Goal: Task Accomplishment & Management: Manage account settings

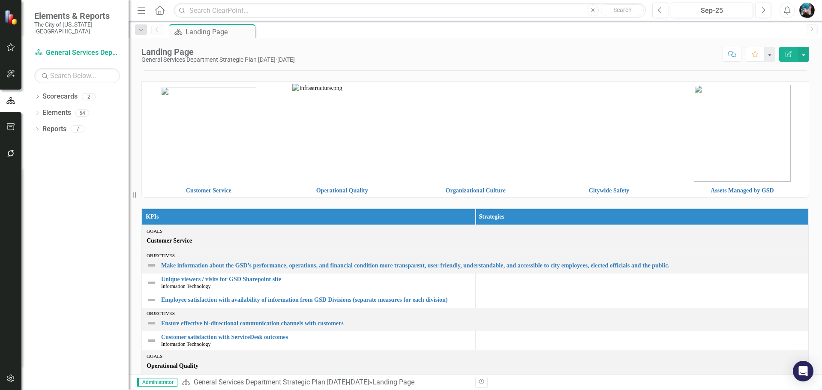
scroll to position [86, 0]
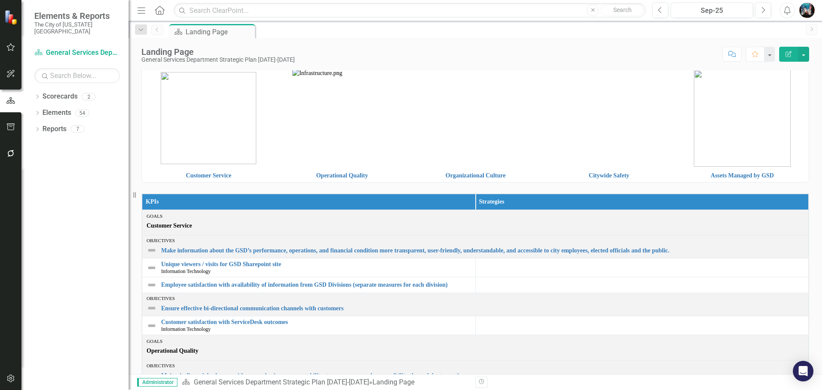
click at [744, 124] on img at bounding box center [742, 118] width 97 height 97
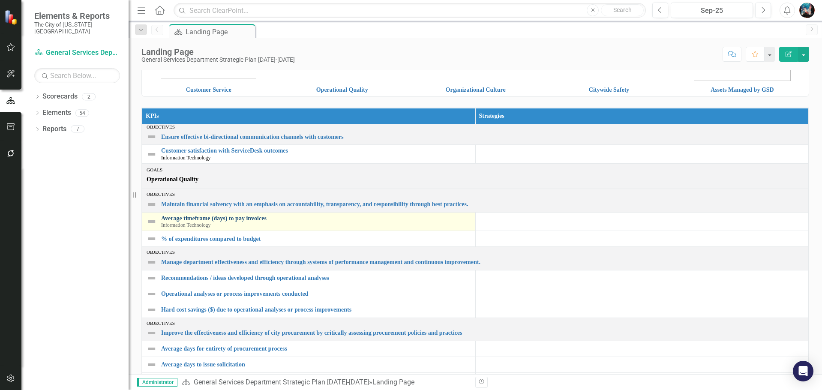
click at [248, 218] on link "Average timeframe (days) to pay invoices" at bounding box center [316, 218] width 310 height 6
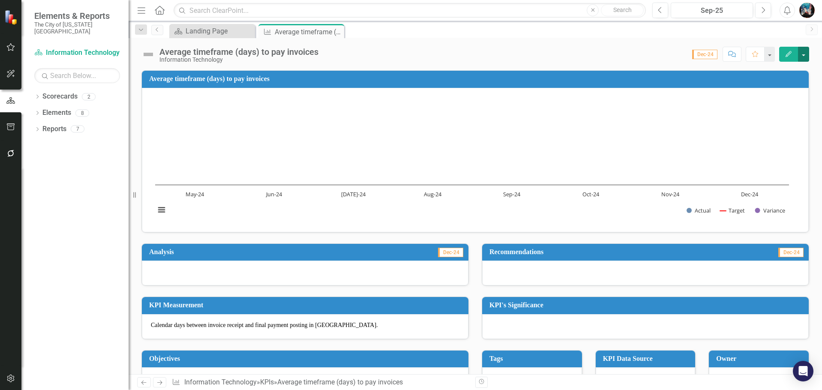
click at [806, 55] on button "button" at bounding box center [803, 54] width 11 height 15
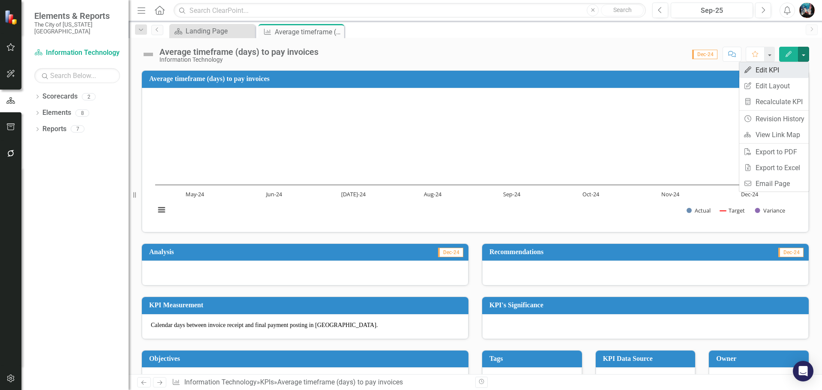
click at [792, 72] on link "Edit Edit KPI" at bounding box center [774, 70] width 69 height 16
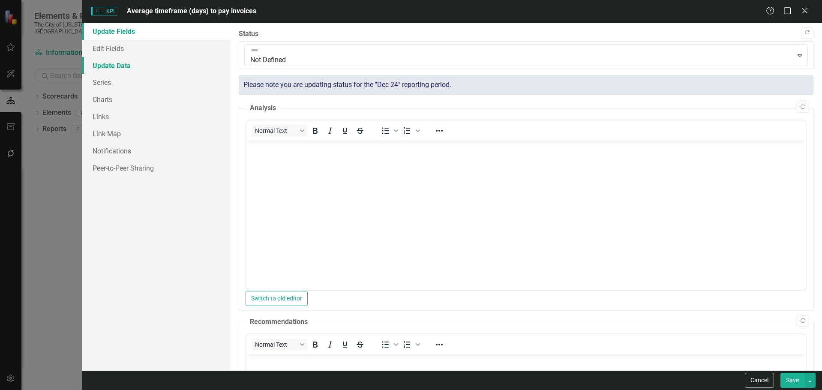
click at [131, 65] on link "Update Data" at bounding box center [156, 65] width 148 height 17
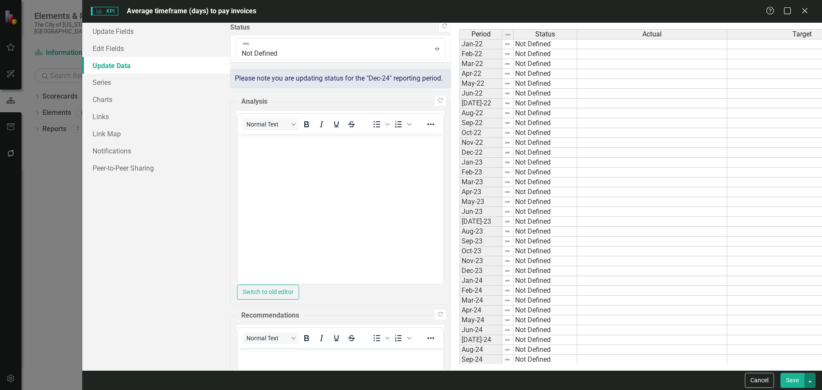
click at [812, 378] on button "button" at bounding box center [810, 380] width 11 height 15
click at [173, 286] on div "Update Fields Edit Fields Update Data Series Charts Links Link Map Notification…" at bounding box center [156, 197] width 148 height 348
click at [514, 71] on td "Not Defined" at bounding box center [546, 74] width 64 height 10
click at [577, 65] on td at bounding box center [652, 64] width 150 height 10
click at [514, 47] on td "Not Defined" at bounding box center [546, 44] width 64 height 10
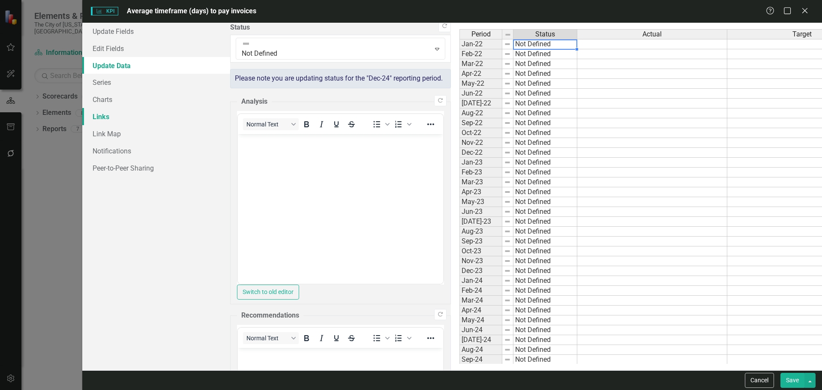
click at [168, 120] on link "Links" at bounding box center [156, 116] width 148 height 17
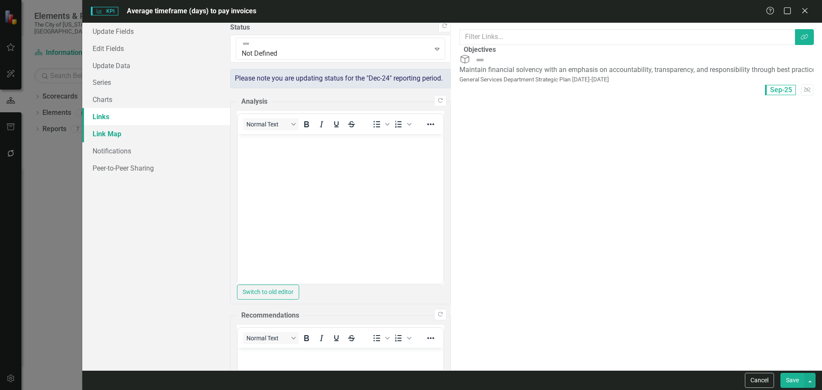
click at [168, 130] on link "Link Map" at bounding box center [156, 133] width 148 height 17
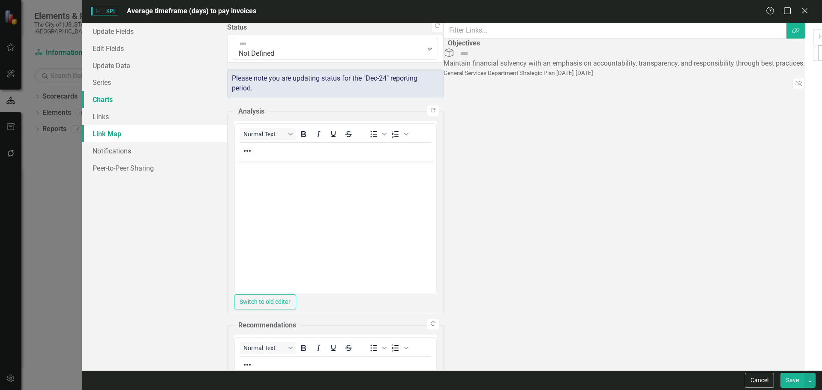
click at [176, 96] on link "Charts" at bounding box center [154, 99] width 145 height 17
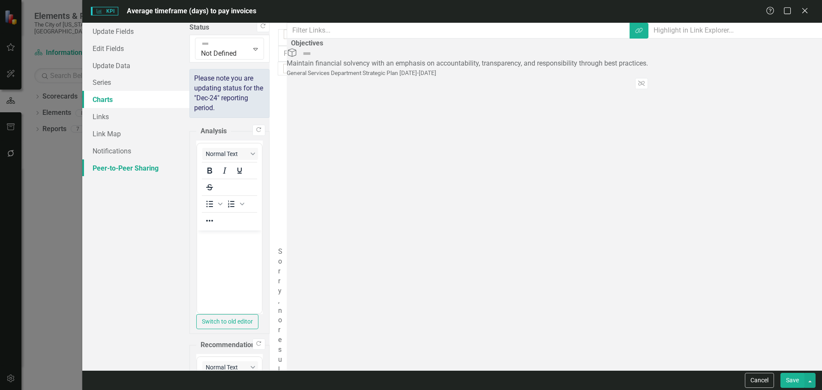
click at [177, 168] on link "Peer-to-Peer Sharing" at bounding box center [135, 167] width 107 height 17
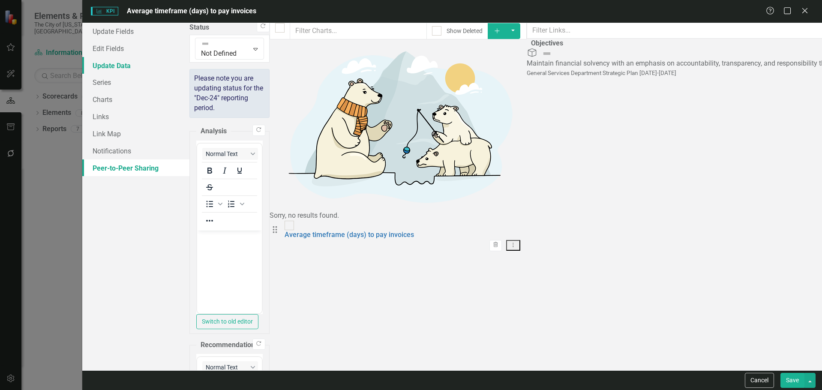
click at [146, 64] on link "Update Data" at bounding box center [135, 65] width 107 height 17
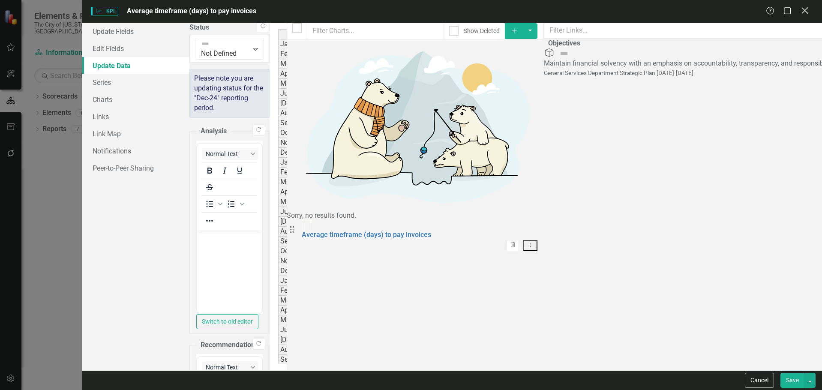
click at [804, 13] on icon "Close" at bounding box center [805, 10] width 11 height 8
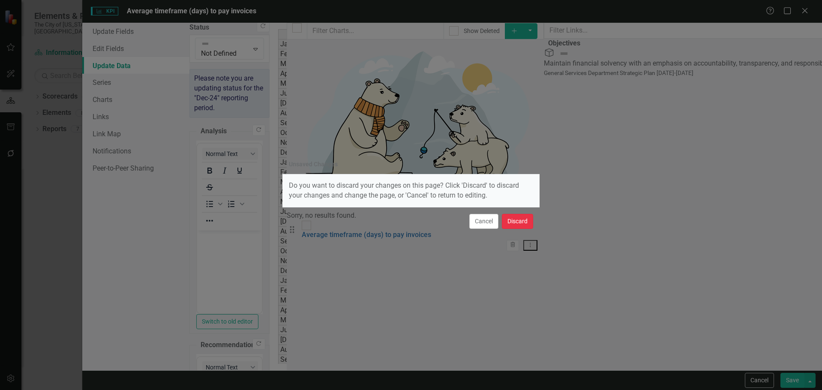
click at [519, 220] on button "Discard" at bounding box center [517, 221] width 31 height 15
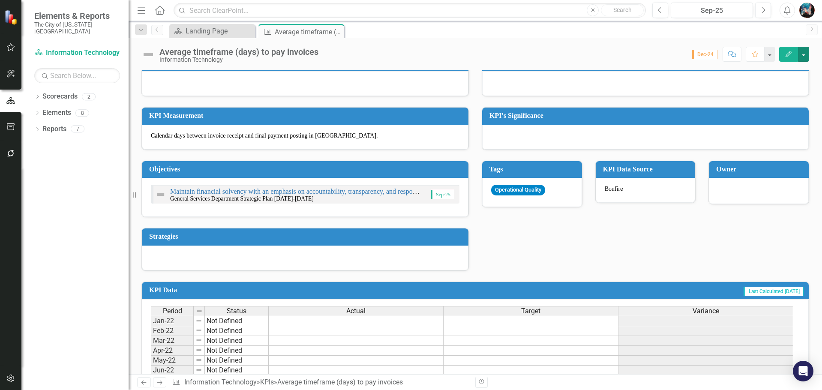
scroll to position [171, 0]
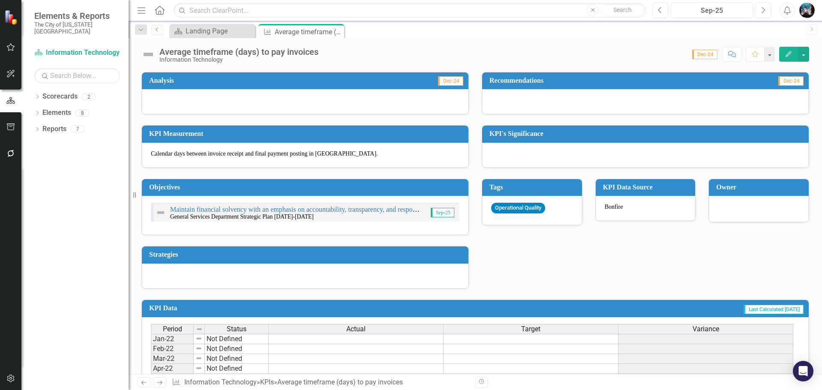
click at [630, 207] on div "Bonfire" at bounding box center [646, 208] width 100 height 25
click at [791, 53] on icon "button" at bounding box center [789, 54] width 6 height 6
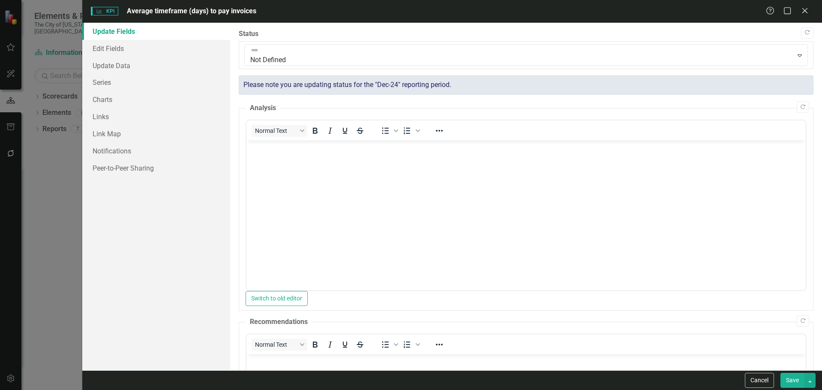
scroll to position [0, 0]
click at [121, 48] on link "Edit Fields" at bounding box center [156, 48] width 148 height 17
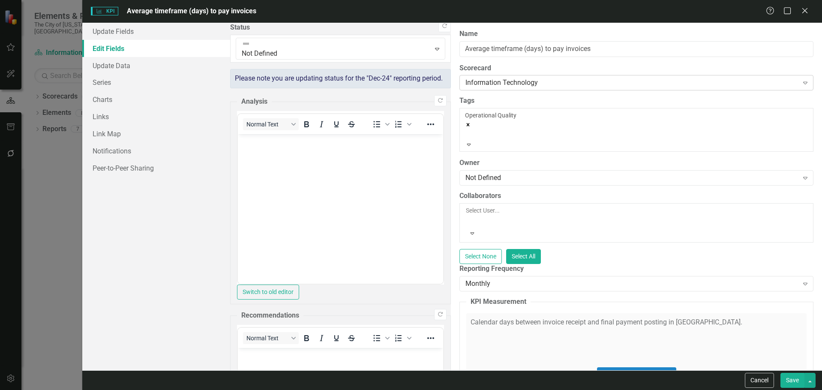
click at [466, 82] on div "Information Technology" at bounding box center [632, 83] width 333 height 10
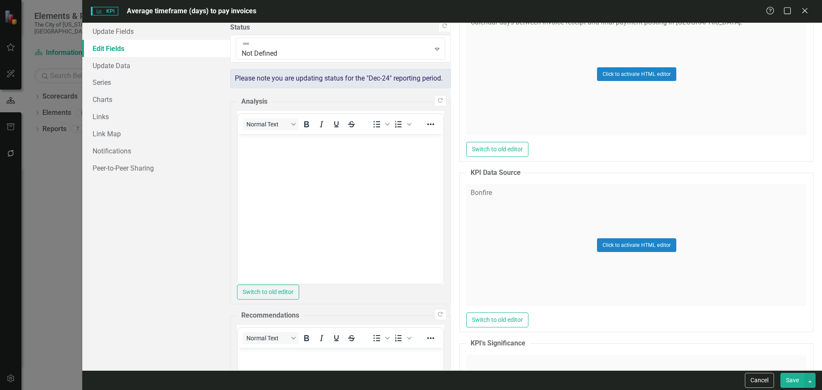
scroll to position [343, 0]
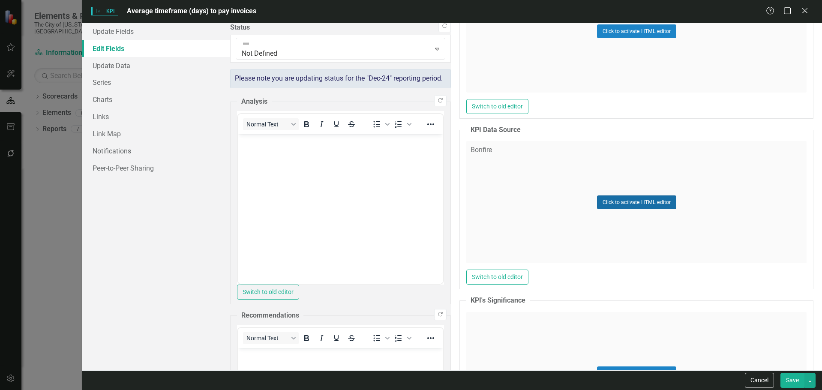
click at [597, 196] on button "Click to activate HTML editor" at bounding box center [636, 203] width 79 height 14
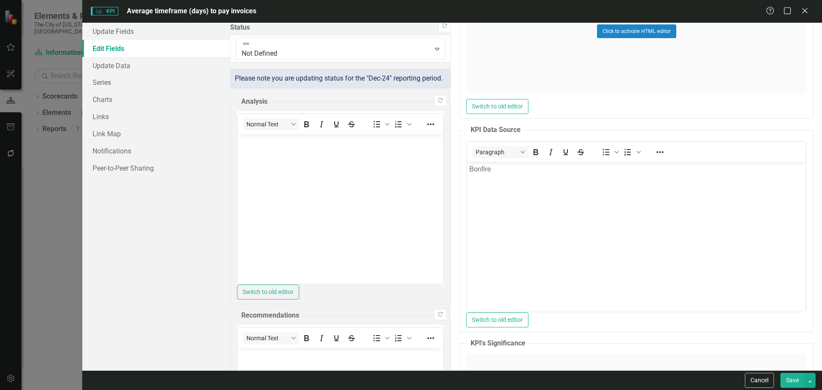
scroll to position [0, 0]
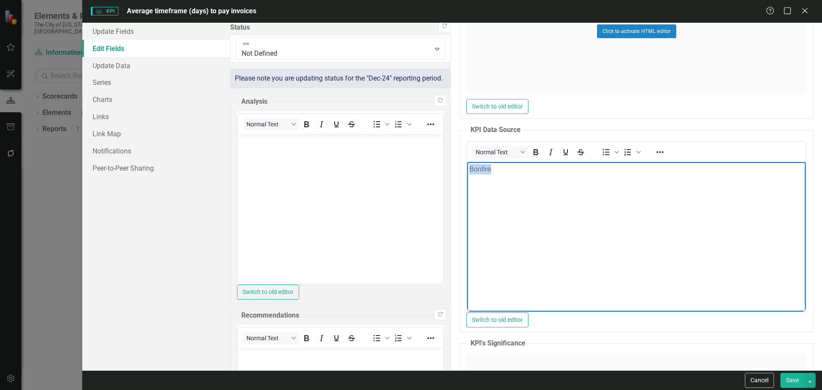
drag, startPoint x: 528, startPoint y: 176, endPoint x: 405, endPoint y: 175, distance: 123.0
click at [467, 175] on html "Bonfire" at bounding box center [636, 226] width 339 height 129
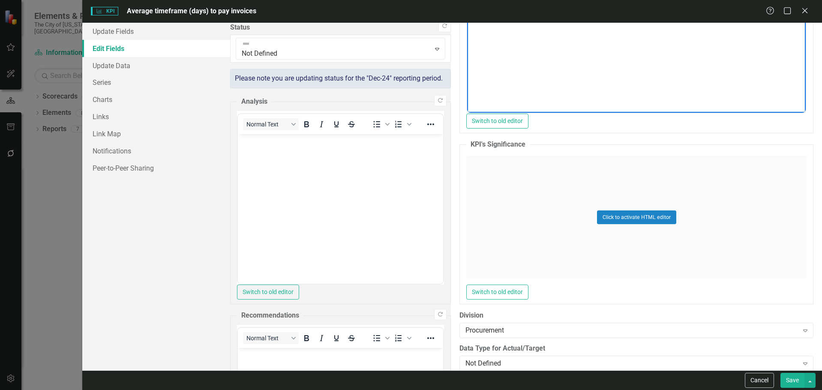
scroll to position [560, 0]
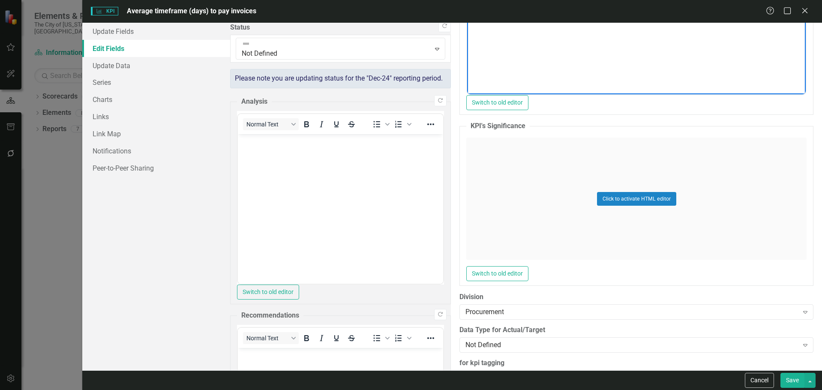
click at [802, 382] on button "Save" at bounding box center [793, 380] width 24 height 15
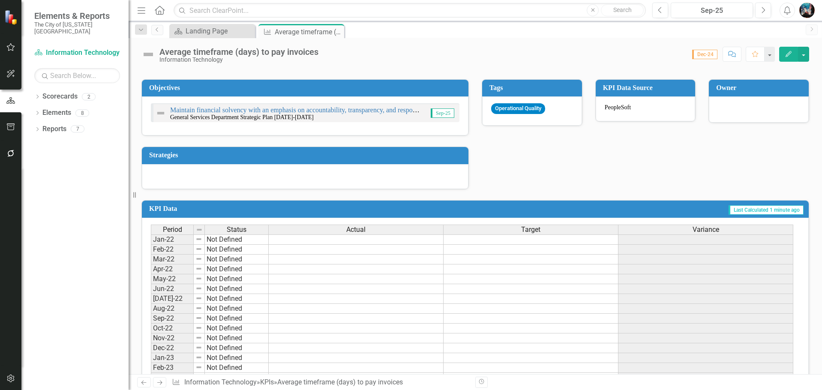
scroll to position [252, 0]
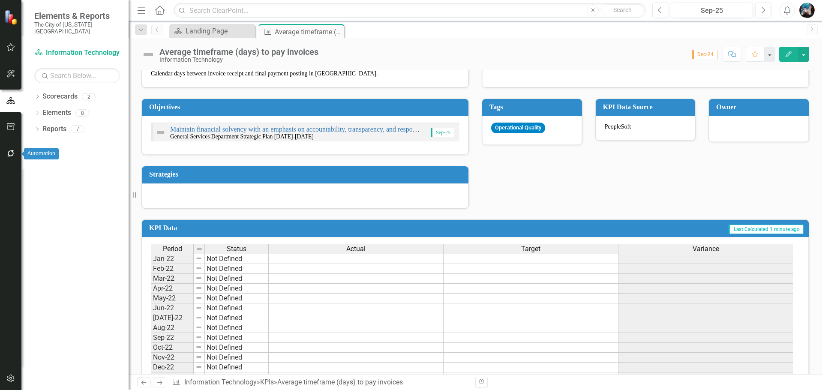
click at [9, 154] on icon "button" at bounding box center [10, 153] width 9 height 7
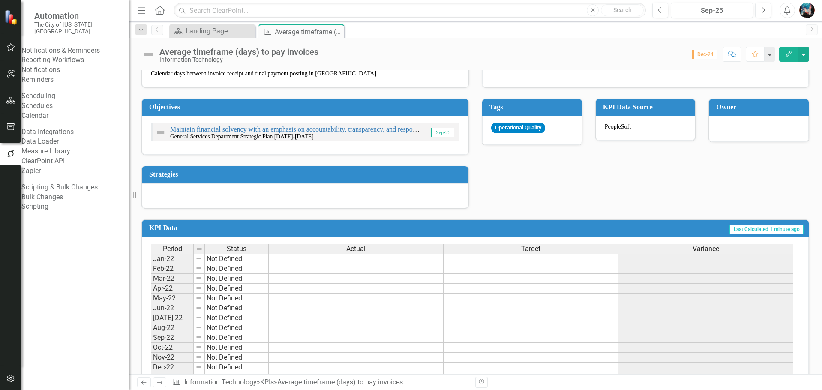
click at [66, 147] on link "Data Loader" at bounding box center [74, 142] width 107 height 10
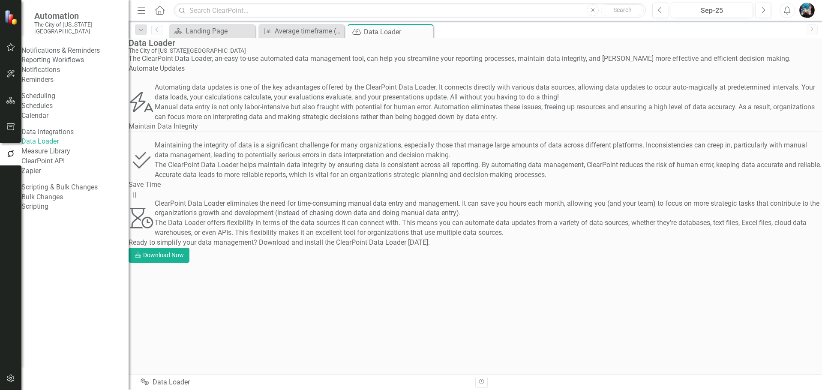
click at [61, 212] on link "Scripting" at bounding box center [74, 207] width 107 height 10
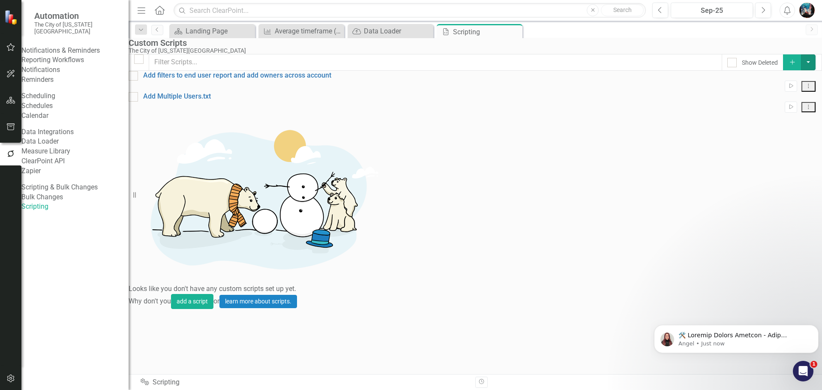
click at [802, 70] on button "button" at bounding box center [808, 62] width 15 height 16
click at [785, 97] on link "Script Add Script" at bounding box center [775, 95] width 68 height 16
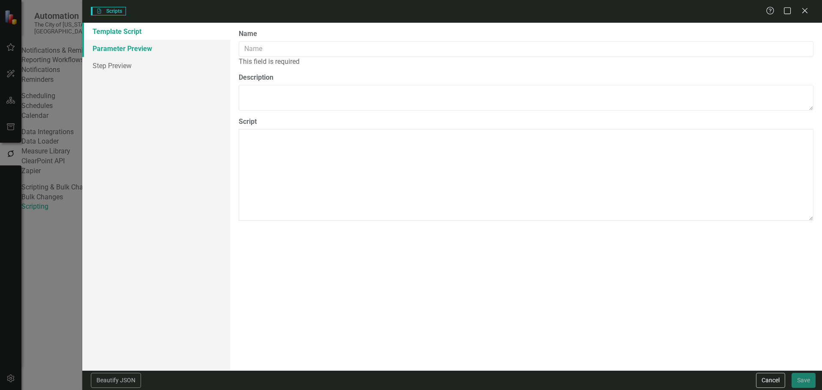
click at [141, 53] on link "Parameter Preview" at bounding box center [156, 48] width 148 height 17
click at [771, 9] on icon at bounding box center [770, 10] width 9 height 9
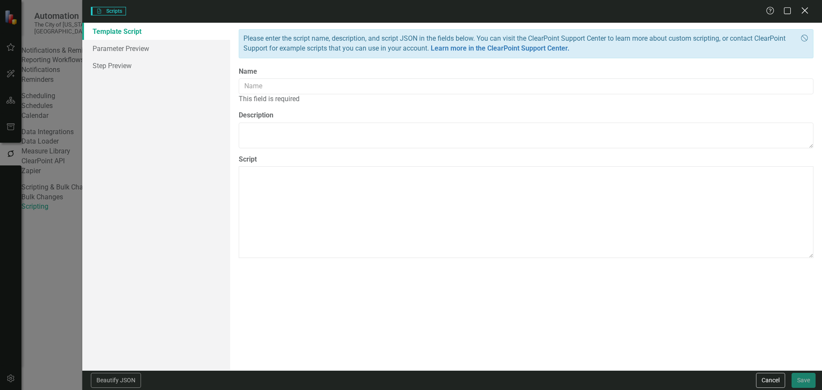
click at [804, 12] on icon at bounding box center [805, 10] width 6 height 6
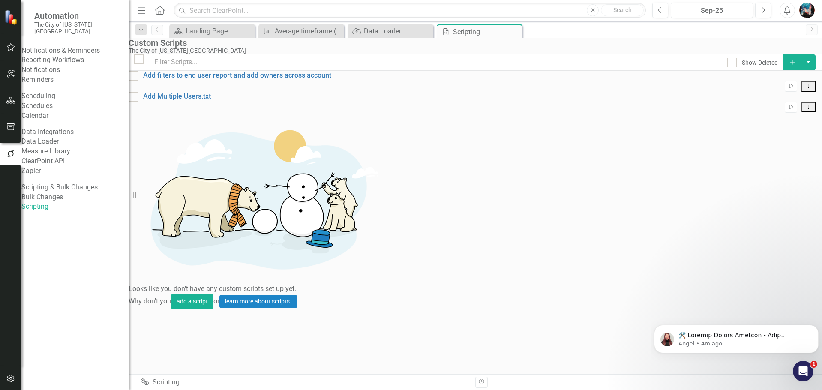
click at [62, 166] on link "ClearPoint API" at bounding box center [74, 161] width 107 height 10
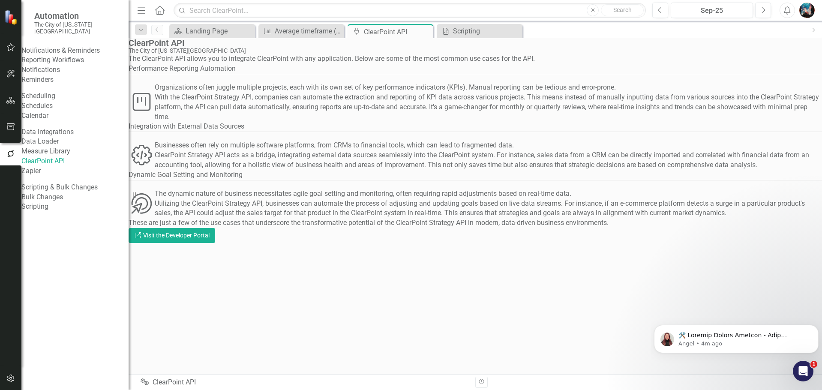
click at [671, 377] on div "Revision History" at bounding box center [813, 382] width 677 height 11
click at [735, 321] on body "Angel • 4m ago" at bounding box center [736, 336] width 165 height 53
click at [733, 316] on body "Angel • 4m ago" at bounding box center [736, 336] width 165 height 53
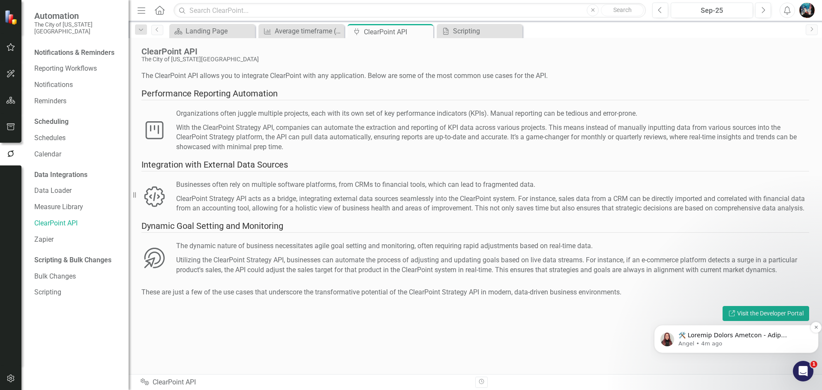
click at [741, 326] on div "Angel • 4m ago" at bounding box center [736, 339] width 165 height 28
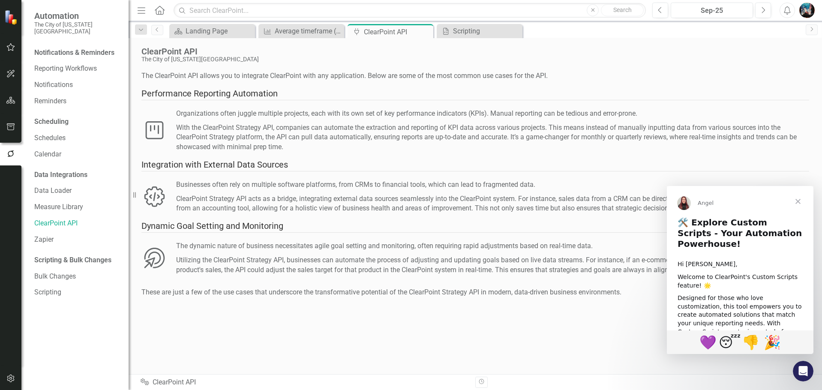
click at [800, 203] on span "Close" at bounding box center [798, 201] width 31 height 31
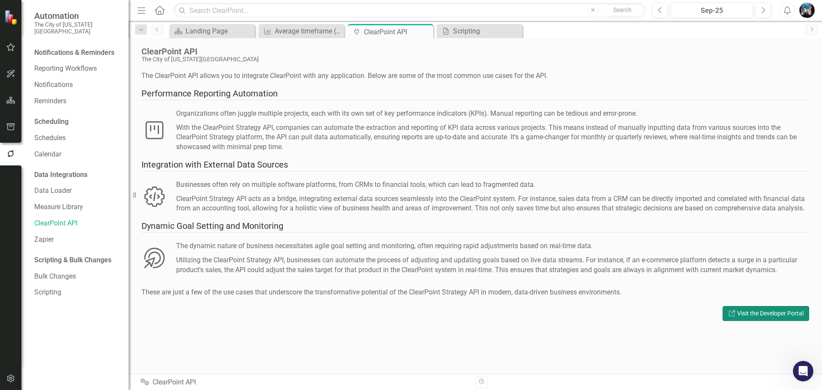
click at [752, 321] on link "Link Visit the Developer Portal" at bounding box center [766, 313] width 87 height 15
click at [13, 46] on icon "button" at bounding box center [10, 47] width 9 height 7
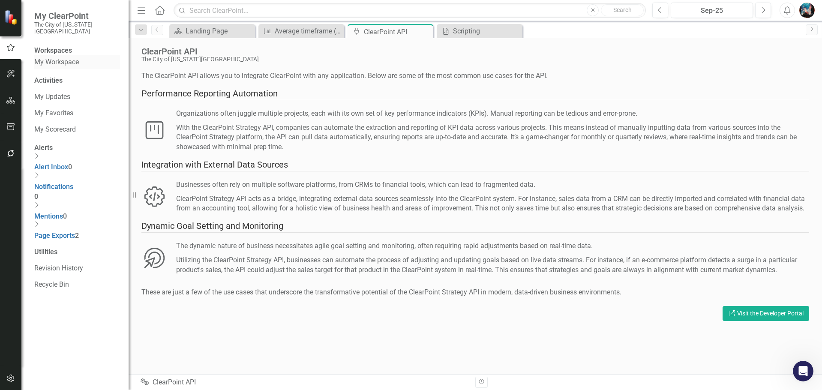
click at [71, 58] on link "My Workspace" at bounding box center [77, 62] width 86 height 10
click at [514, 30] on icon "Close" at bounding box center [515, 31] width 9 height 7
click at [271, 33] on icon "KPI" at bounding box center [267, 31] width 9 height 7
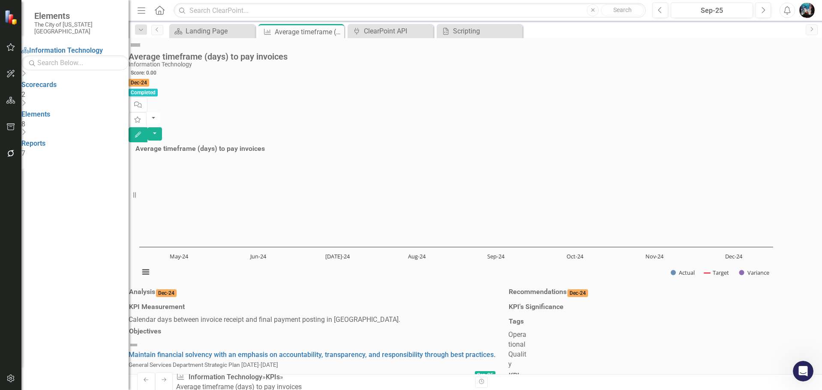
scroll to position [300, 0]
click at [26, 130] on icon "Dropdown" at bounding box center [23, 133] width 4 height 7
click at [42, 228] on link "KPI KPIs" at bounding box center [31, 232] width 21 height 8
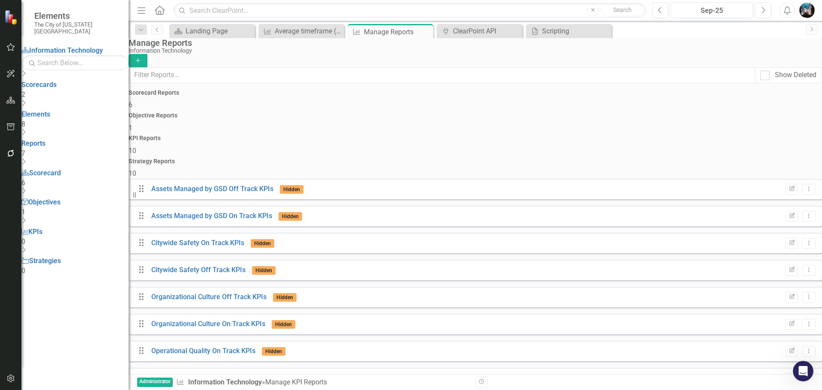
drag, startPoint x: 560, startPoint y: 117, endPoint x: 555, endPoint y: 111, distance: 8.2
click at [560, 135] on h4 "KPI Reports" at bounding box center [476, 138] width 694 height 6
click at [45, 139] on link "Reports" at bounding box center [33, 143] width 24 height 8
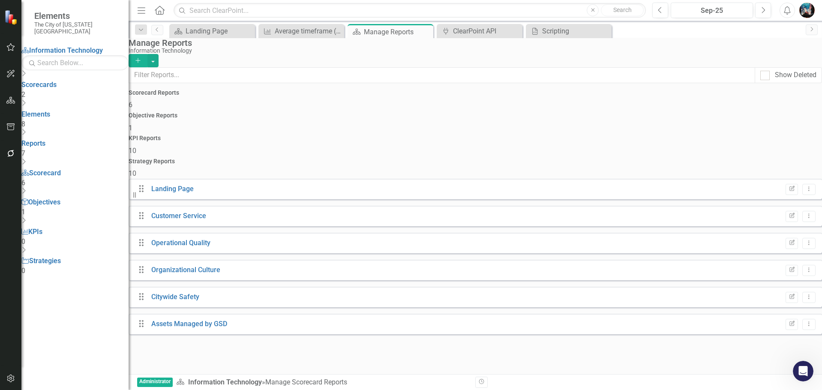
click at [192, 110] on div "Scorecard Reports 6" at bounding box center [476, 100] width 694 height 21
click at [534, 135] on div "KPI Reports 10" at bounding box center [476, 145] width 694 height 21
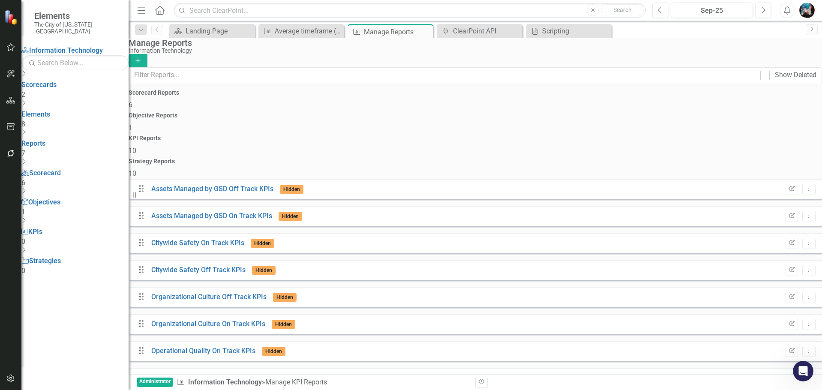
scroll to position [51, 0]
click at [299, 34] on div "Average timeframe (days) to pay invoices" at bounding box center [303, 31] width 57 height 11
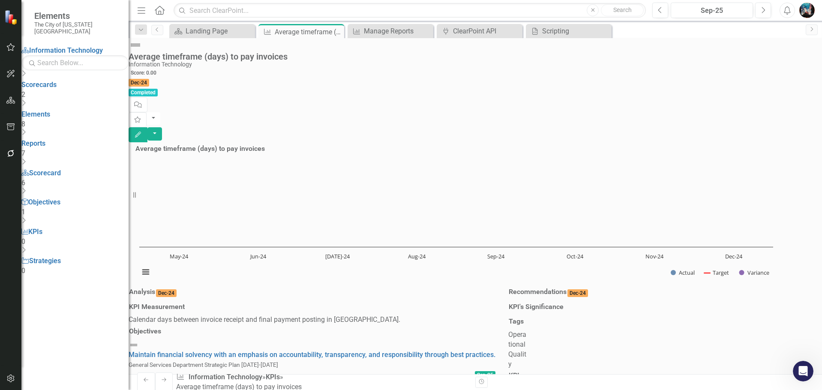
scroll to position [300, 0]
click at [271, 381] on link "KPIs" at bounding box center [273, 377] width 14 height 8
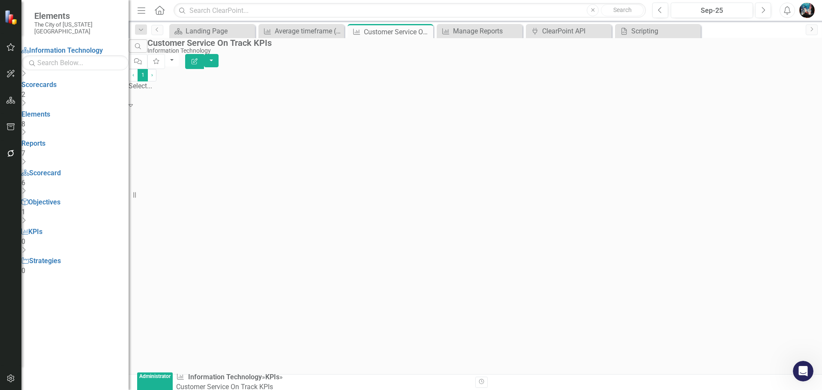
click at [506, 101] on div at bounding box center [476, 96] width 694 height 10
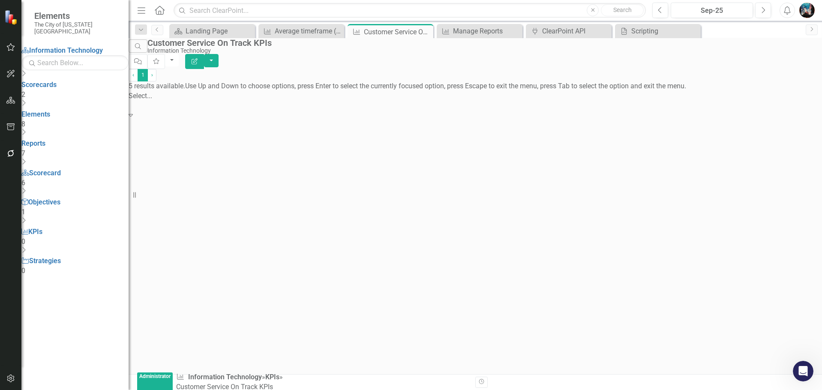
click at [346, 69] on div at bounding box center [476, 69] width 694 height 0
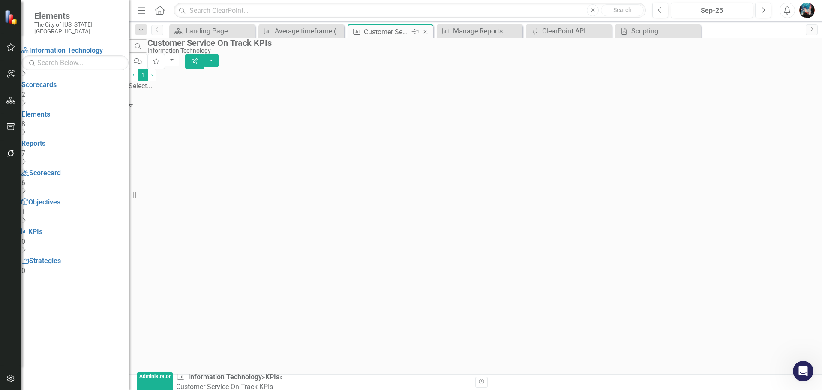
click at [424, 31] on icon "Close" at bounding box center [425, 31] width 9 height 7
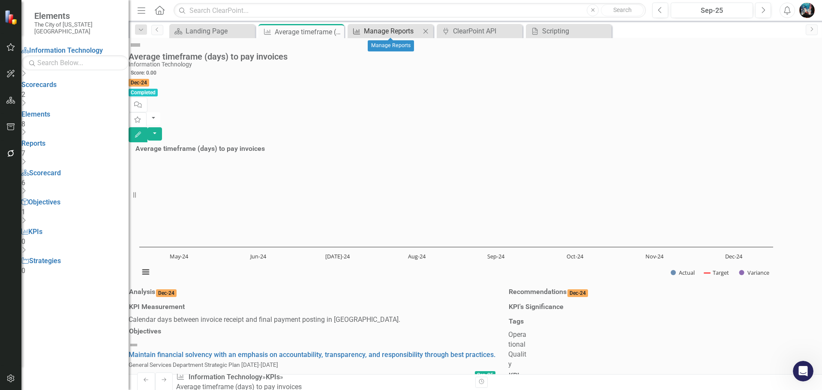
click at [380, 31] on div "Manage Reports" at bounding box center [392, 31] width 57 height 11
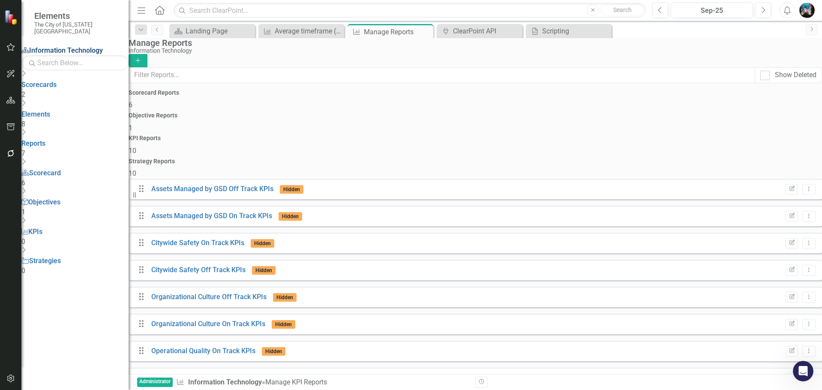
click at [99, 46] on link "Scorecard Information Technology" at bounding box center [61, 50] width 81 height 8
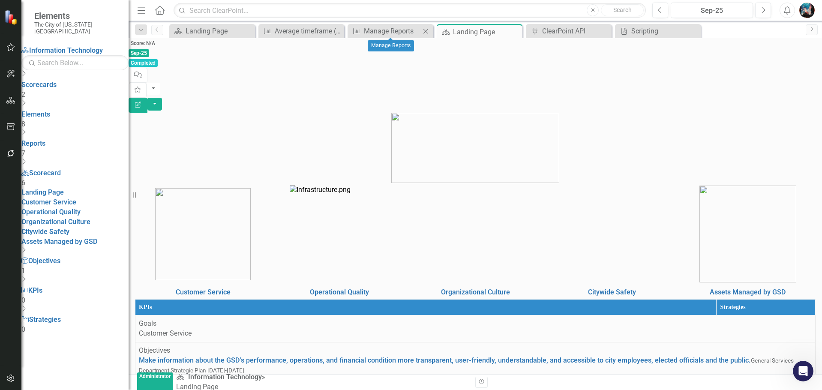
click at [425, 30] on icon "Close" at bounding box center [425, 31] width 9 height 7
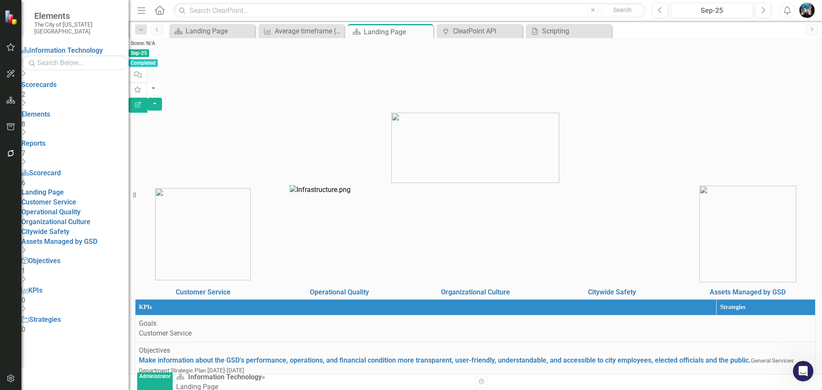
scroll to position [176, 0]
click at [424, 36] on div "Close" at bounding box center [426, 32] width 11 height 11
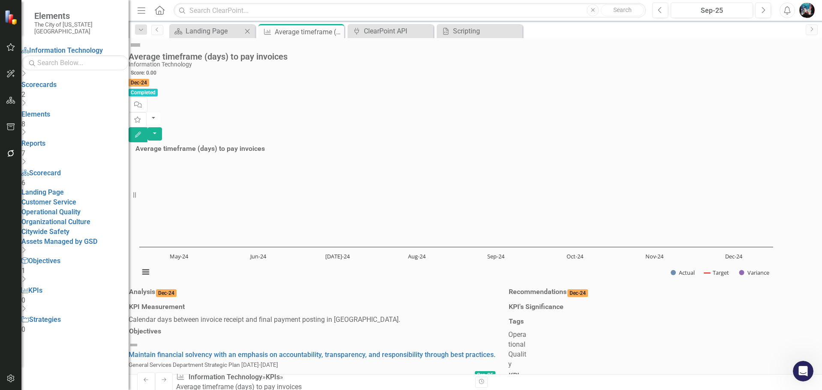
click at [193, 38] on div "Scorecard Landing Page Close" at bounding box center [212, 31] width 86 height 14
click at [202, 34] on div "Landing Page" at bounding box center [214, 31] width 57 height 11
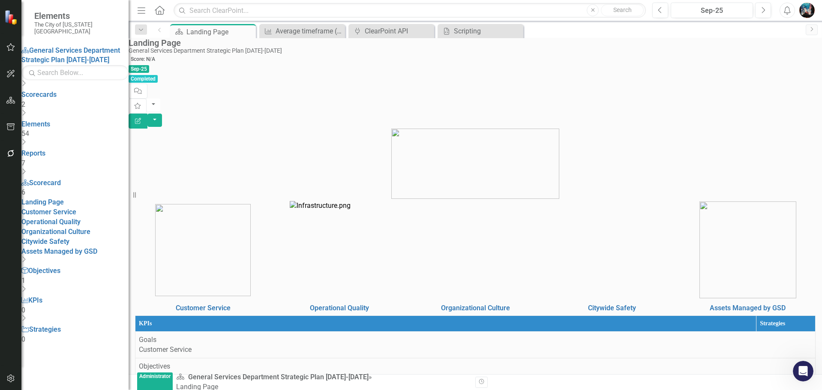
scroll to position [86, 0]
click at [292, 29] on div "Average timeframe (days) to pay invoices" at bounding box center [304, 31] width 57 height 11
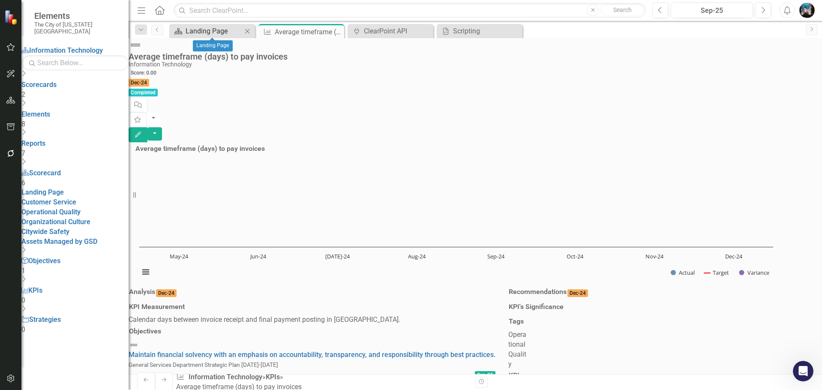
click at [215, 33] on div "Landing Page" at bounding box center [214, 31] width 57 height 11
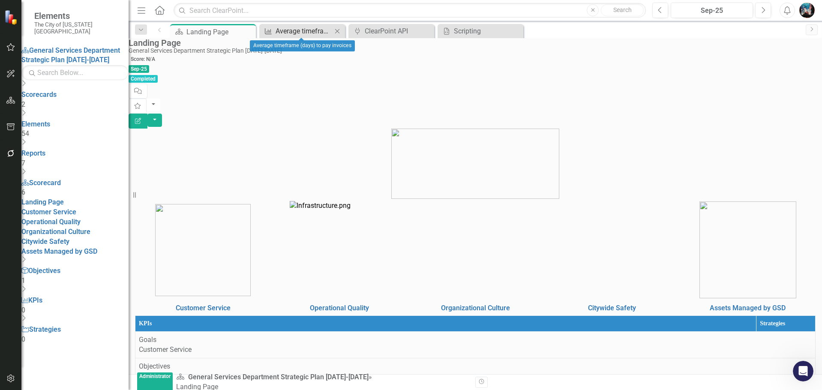
click at [284, 30] on div "Average timeframe (days) to pay invoices" at bounding box center [304, 31] width 57 height 11
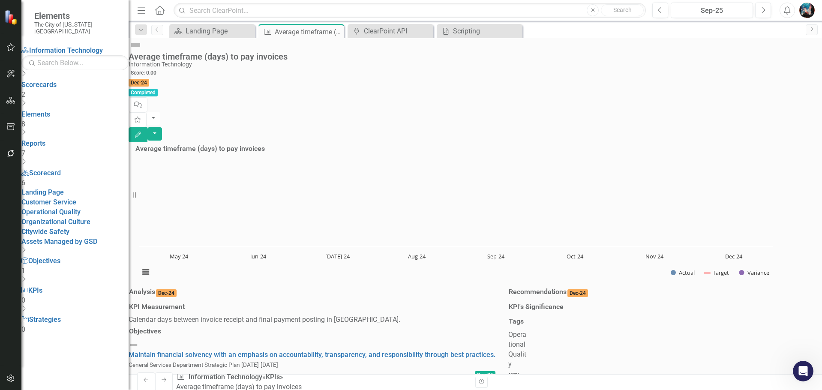
scroll to position [509, 0]
click at [374, 27] on div "ClearPoint API" at bounding box center [392, 31] width 57 height 11
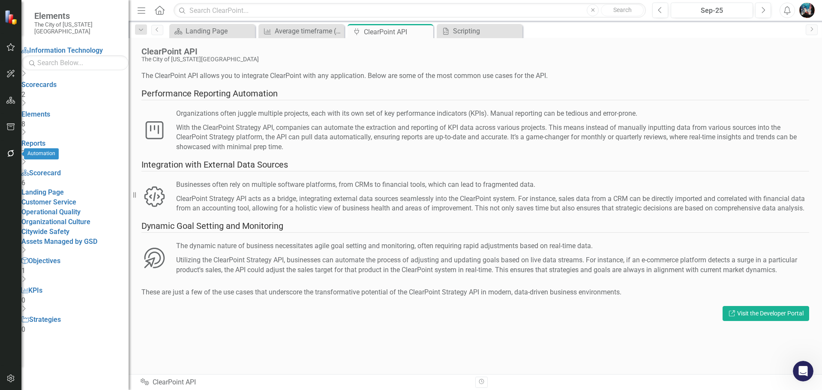
click at [13, 157] on button "button" at bounding box center [10, 154] width 19 height 18
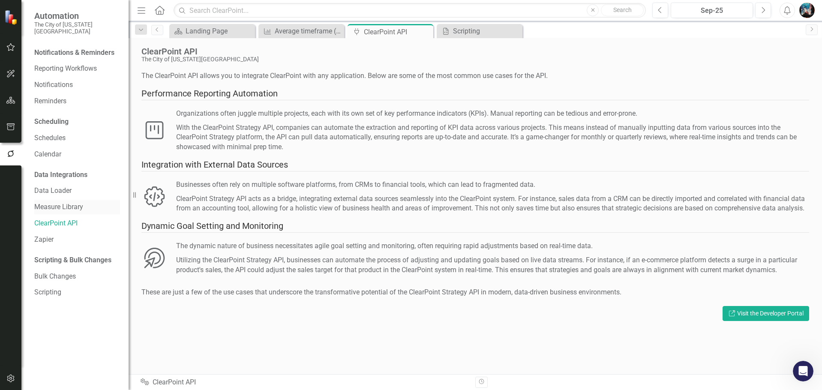
click at [60, 202] on link "Measure Library" at bounding box center [77, 207] width 86 height 10
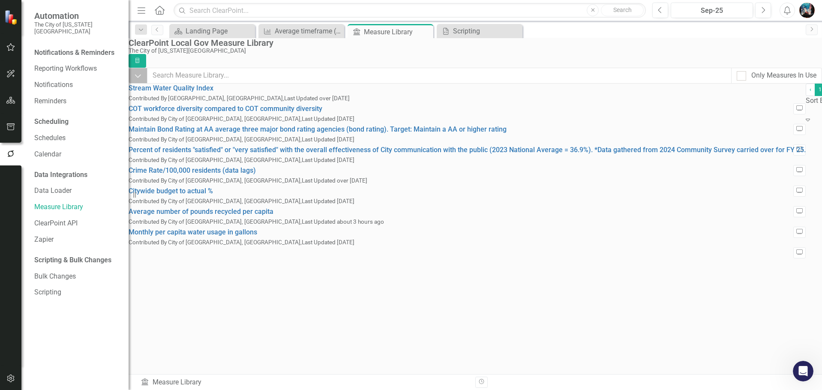
click at [142, 80] on icon "Dropdown" at bounding box center [138, 76] width 8 height 9
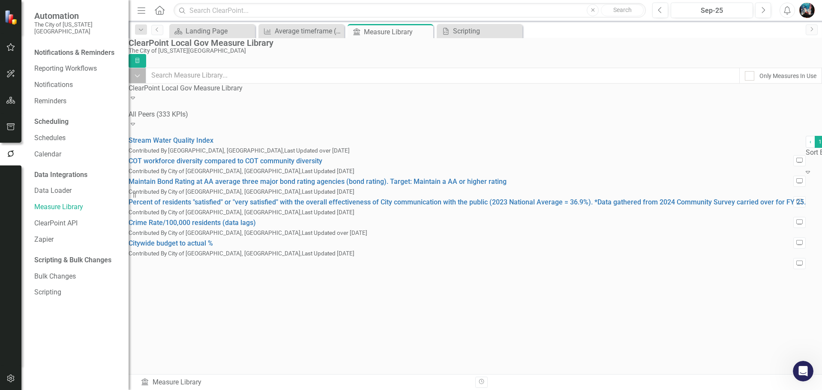
click at [141, 80] on icon "Dropdown" at bounding box center [137, 76] width 6 height 8
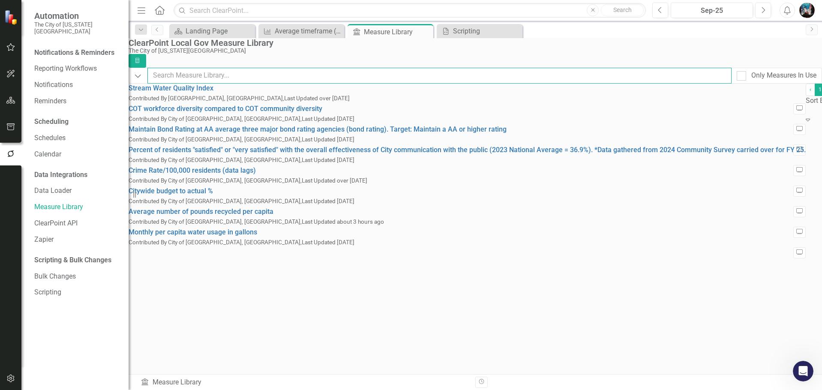
click at [242, 80] on input "text" at bounding box center [439, 76] width 585 height 16
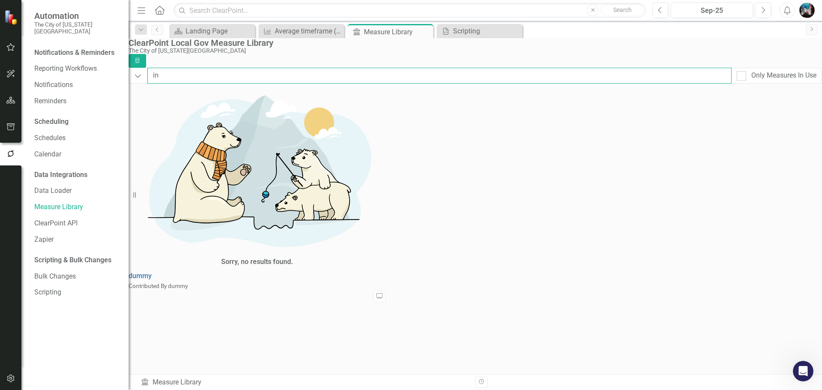
type input "i"
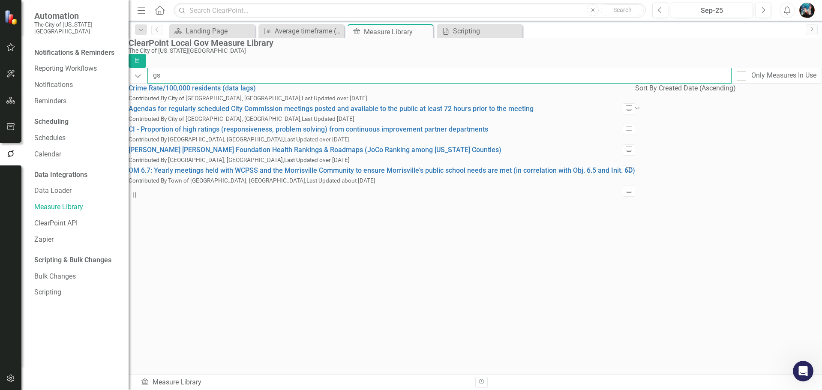
type input "g"
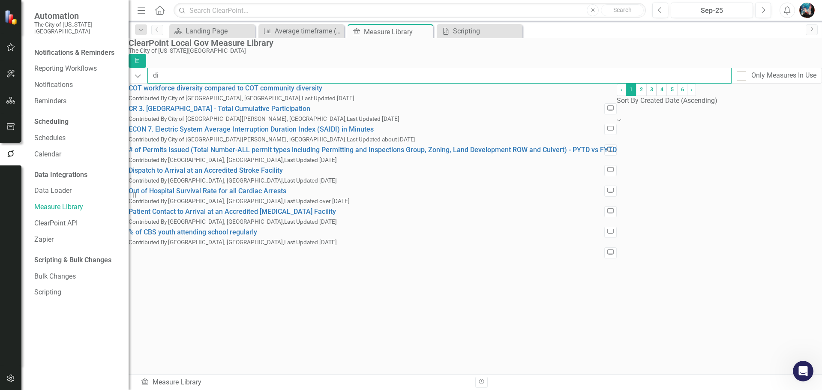
type input "d"
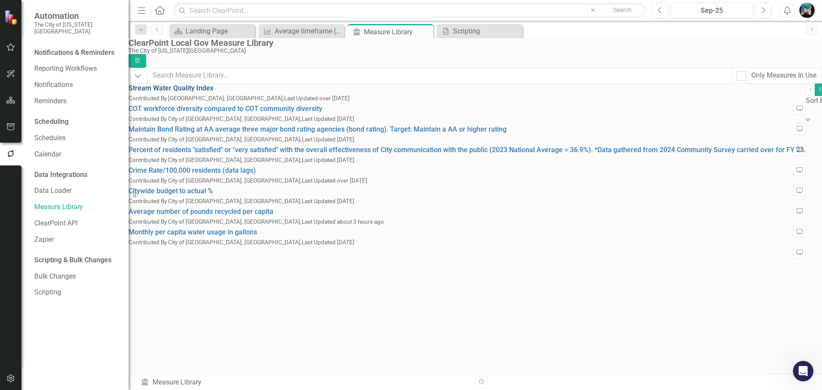
click at [214, 92] on link "Stream Water Quality Index" at bounding box center [171, 88] width 85 height 8
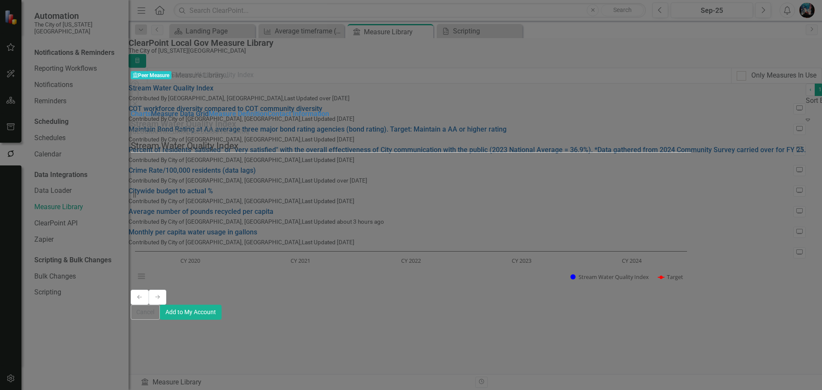
click at [151, 110] on link "Measure Data Grid" at bounding box center [180, 114] width 58 height 8
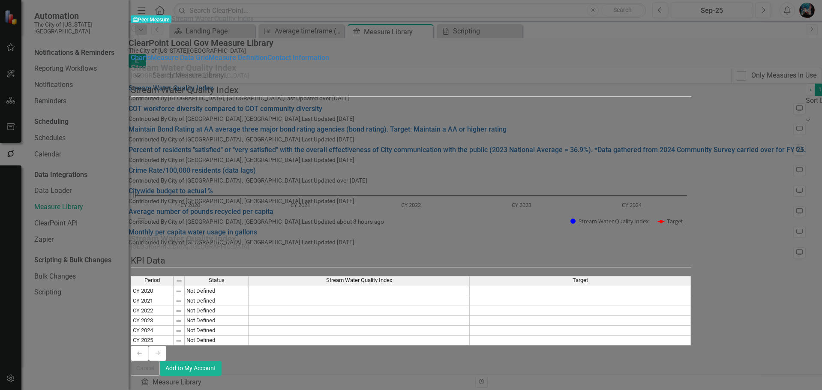
click at [139, 45] on icon "Close" at bounding box center [135, 48] width 9 height 7
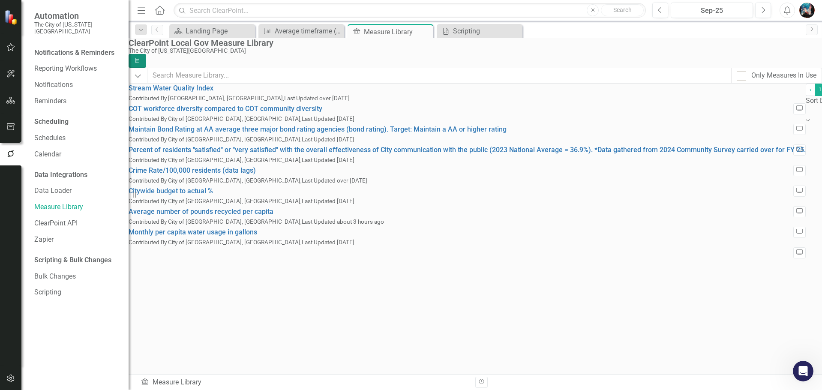
click at [146, 54] on button "Recalculate KPI" at bounding box center [138, 61] width 18 height 14
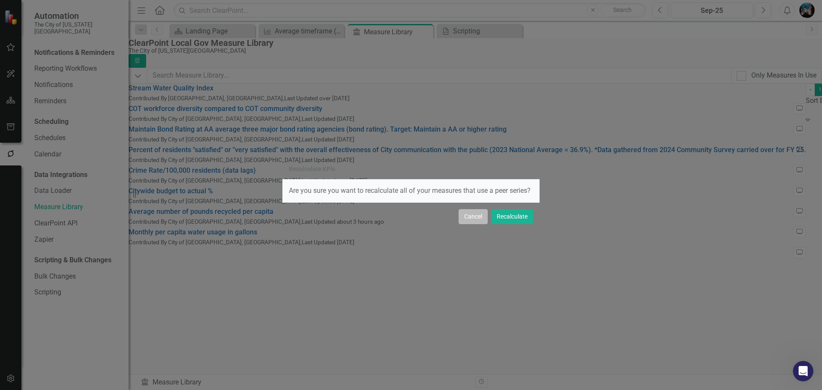
click at [473, 220] on button "Cancel" at bounding box center [473, 216] width 29 height 15
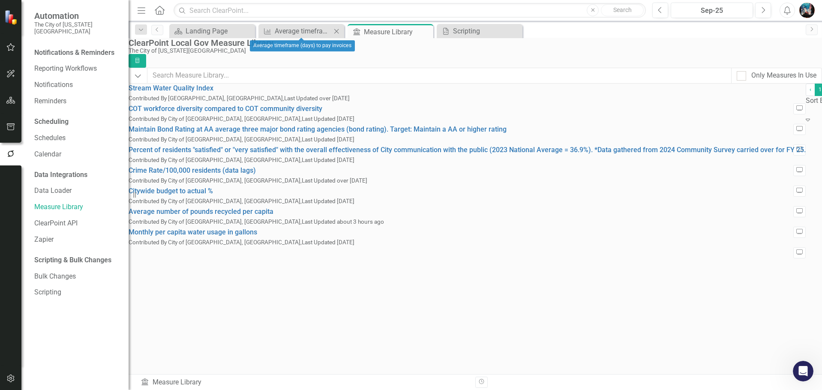
click at [281, 25] on div "KPI Average timeframe (days) to pay invoices Close" at bounding box center [302, 31] width 86 height 14
click at [289, 31] on div "Average timeframe (days) to pay invoices" at bounding box center [303, 31] width 57 height 11
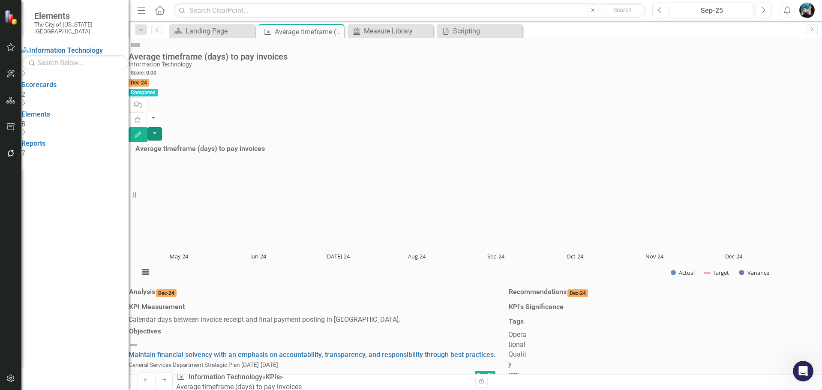
click at [162, 127] on button "button" at bounding box center [154, 133] width 15 height 13
click at [645, 68] on div "Score: 0.00 Dec-24 Completed Comment Favorite Edit" at bounding box center [476, 105] width 694 height 75
click at [162, 127] on button "button" at bounding box center [154, 133] width 15 height 13
click at [788, 70] on link "Edit Edit KPI" at bounding box center [774, 70] width 69 height 16
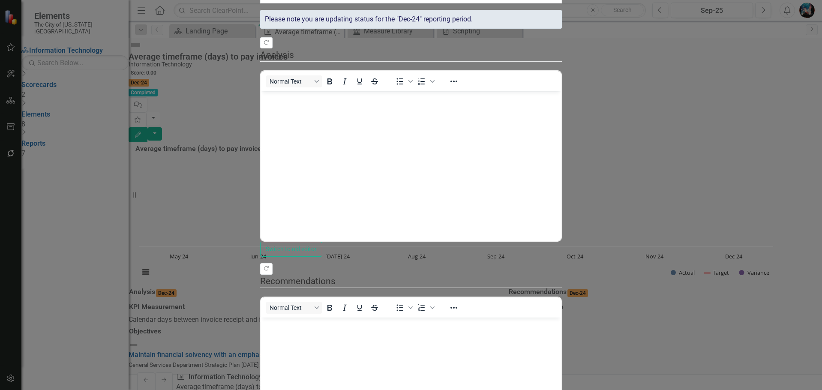
scroll to position [0, 0]
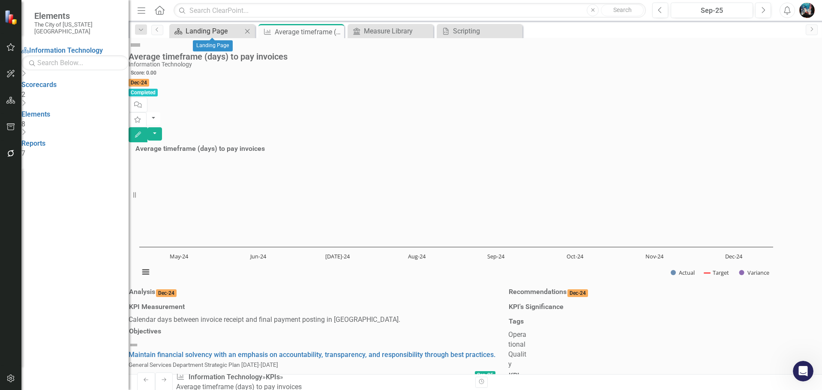
click at [194, 31] on div "Landing Page" at bounding box center [214, 31] width 57 height 11
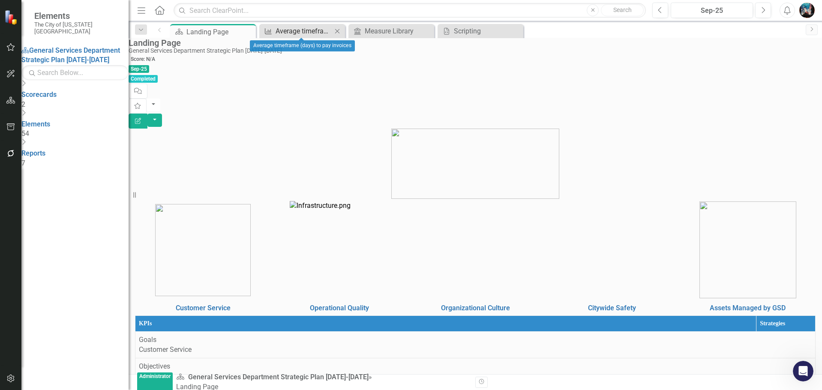
click at [307, 30] on div "Average timeframe (days) to pay invoices" at bounding box center [304, 31] width 57 height 11
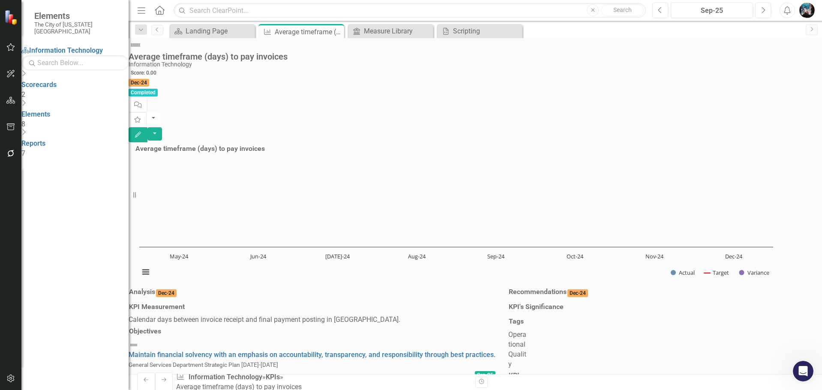
scroll to position [343, 0]
click at [199, 28] on div "Landing Page" at bounding box center [214, 31] width 57 height 11
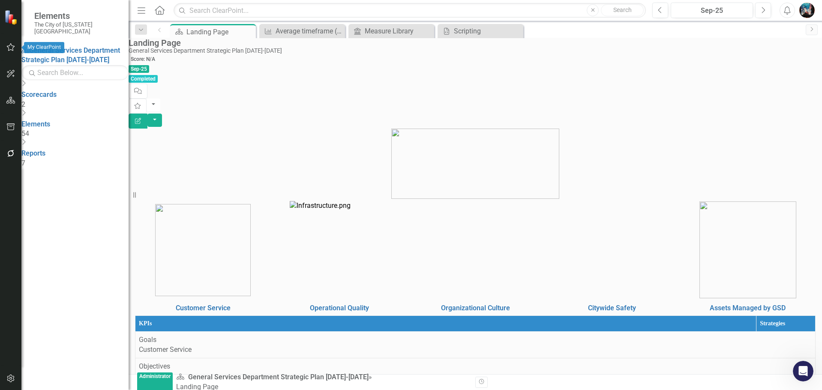
click at [7, 48] on icon "button" at bounding box center [10, 47] width 9 height 7
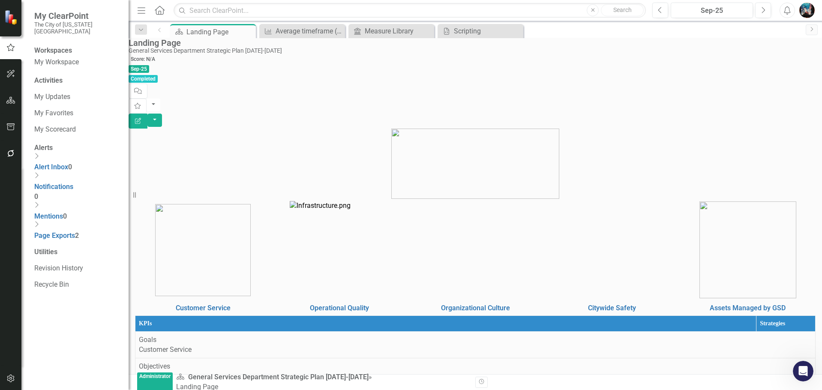
click at [806, 8] on img "button" at bounding box center [807, 10] width 15 height 15
click at [774, 78] on link "icon.tutorial Show Tutorials" at bounding box center [781, 75] width 68 height 16
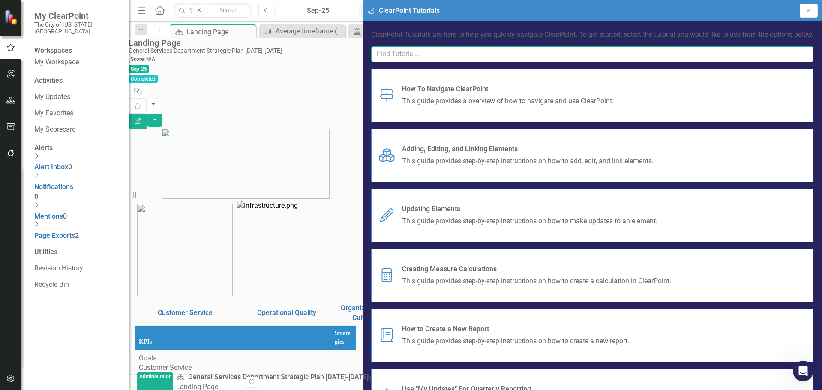
click at [761, 62] on input "text" at bounding box center [592, 54] width 442 height 16
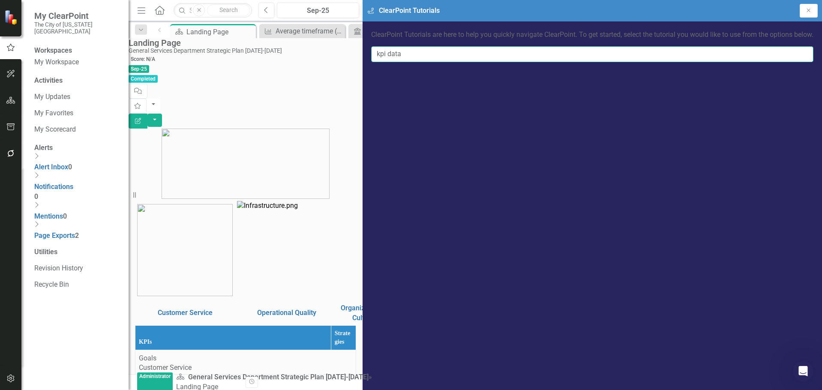
type input "kpi data"
click at [808, 11] on icon "button" at bounding box center [808, 10] width 3 height 3
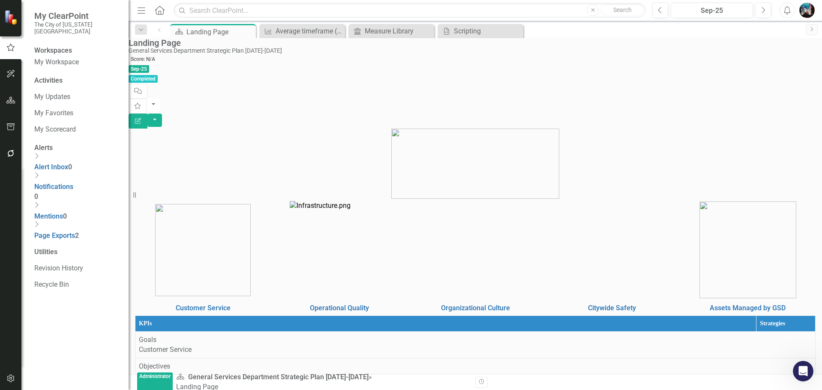
click at [812, 14] on img "button" at bounding box center [807, 10] width 15 height 15
click at [783, 108] on link "icon.portal Success Portal" at bounding box center [781, 107] width 68 height 16
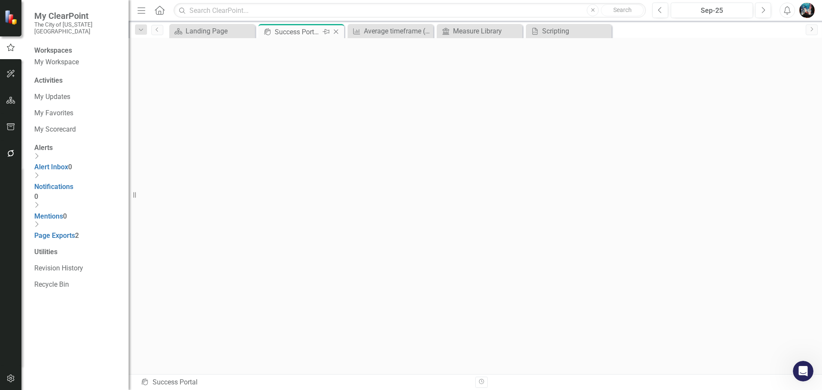
click at [336, 33] on icon "Close" at bounding box center [336, 31] width 9 height 7
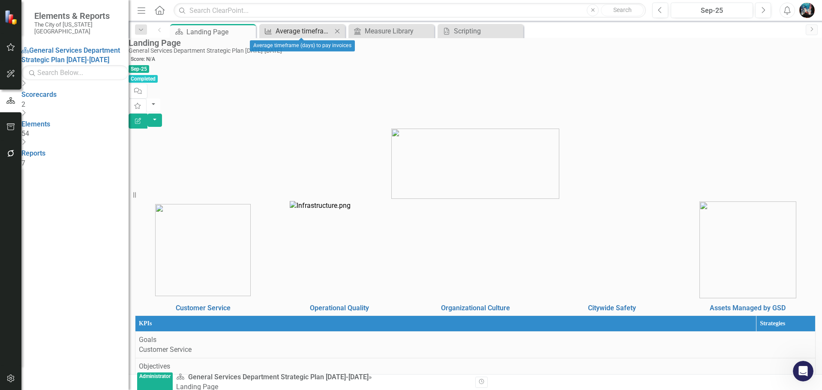
click at [306, 29] on div "Average timeframe (days) to pay invoices" at bounding box center [304, 31] width 57 height 11
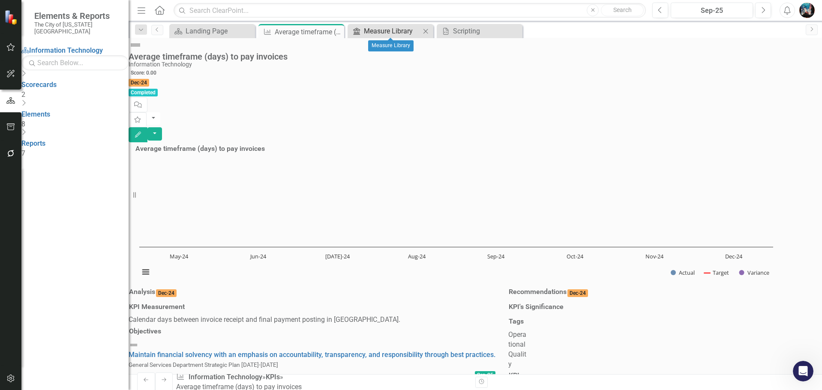
click at [380, 29] on div "Measure Library" at bounding box center [392, 31] width 57 height 11
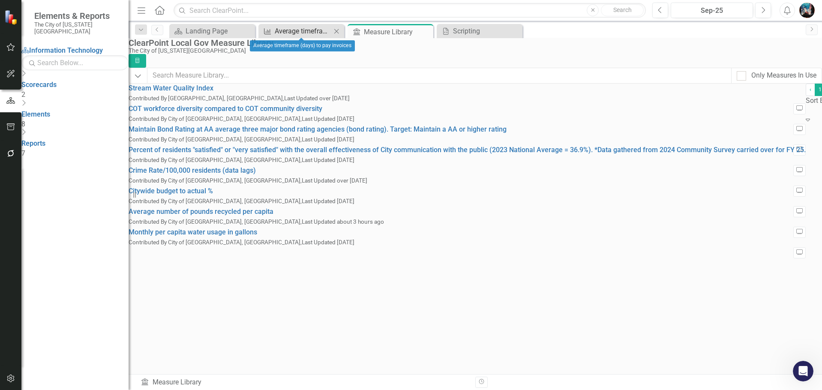
click at [300, 32] on div "Average timeframe (days) to pay invoices" at bounding box center [303, 31] width 57 height 11
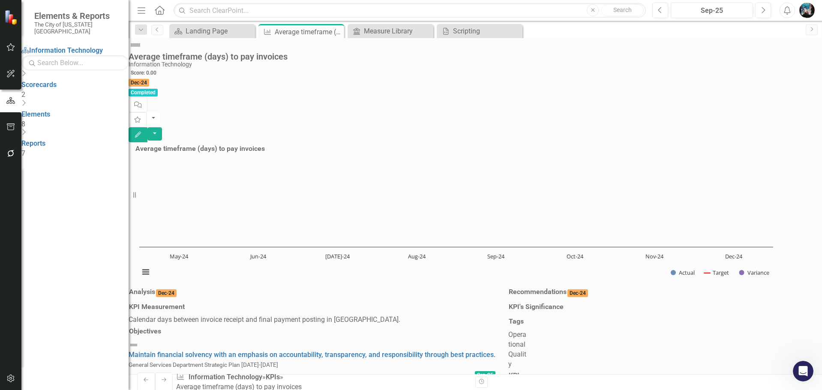
scroll to position [386, 0]
click at [373, 33] on div "Measure Library" at bounding box center [392, 31] width 57 height 11
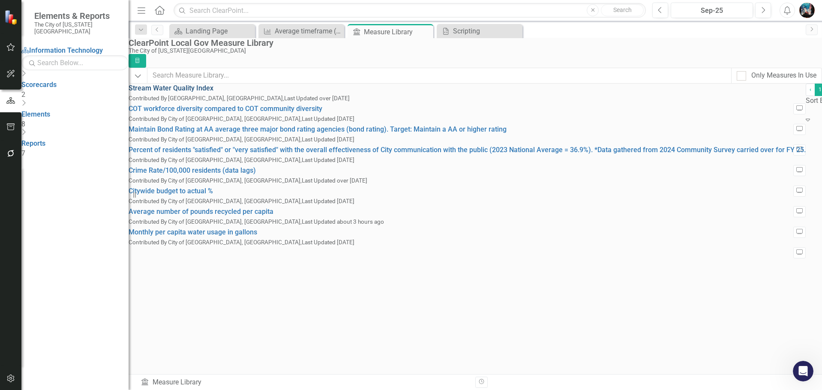
click at [202, 92] on link "Stream Water Quality Index" at bounding box center [171, 88] width 85 height 8
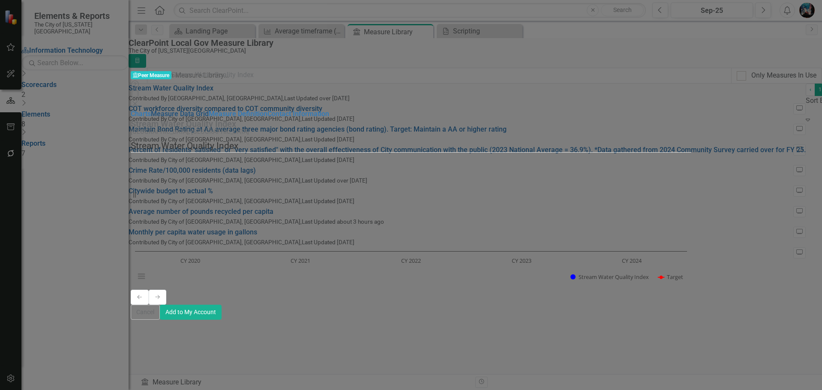
click at [151, 110] on link "Measure Data Grid" at bounding box center [180, 114] width 58 height 8
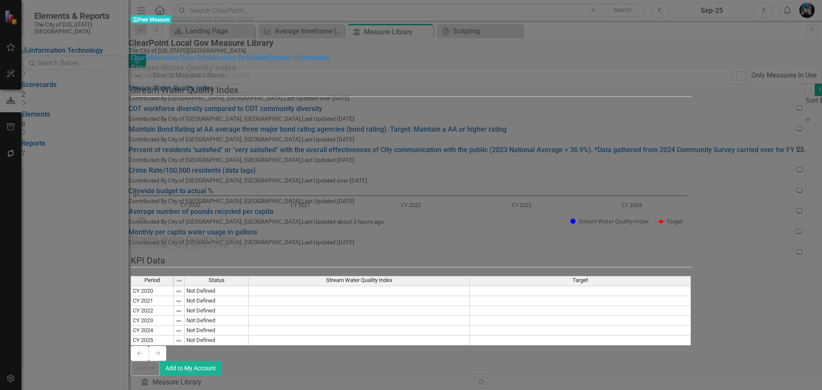
click at [139, 45] on icon "Close" at bounding box center [135, 48] width 9 height 7
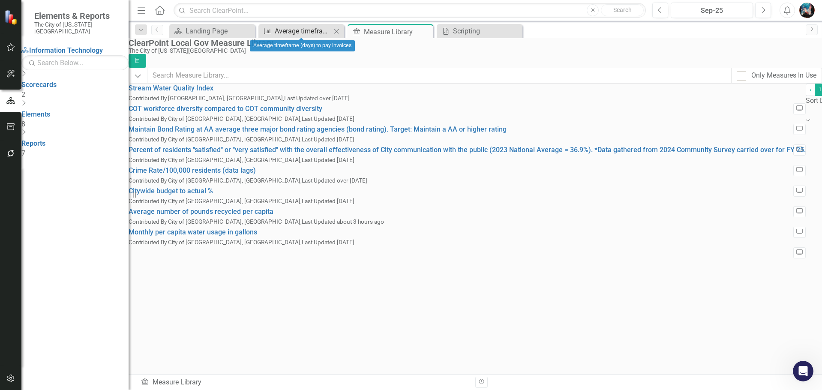
click at [306, 29] on div "Average timeframe (days) to pay invoices" at bounding box center [303, 31] width 57 height 11
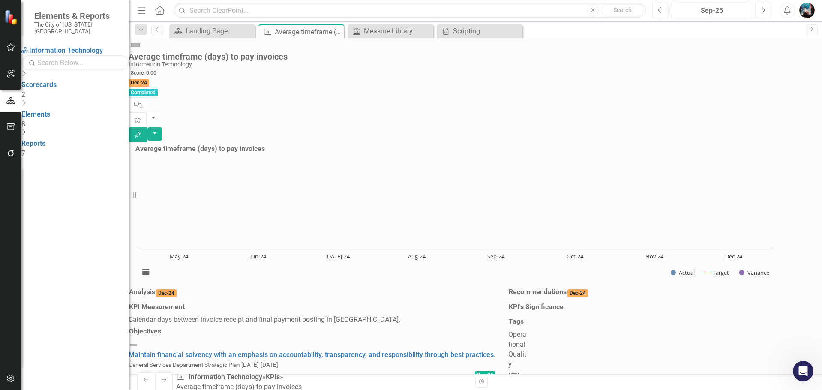
scroll to position [337, 0]
click at [26, 105] on icon "Dropdown" at bounding box center [23, 104] width 4 height 7
click at [377, 30] on div "Measure Library" at bounding box center [392, 31] width 57 height 11
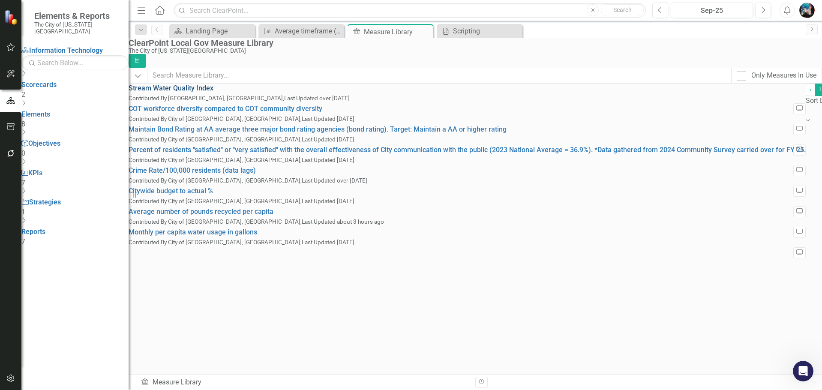
click at [214, 92] on link "Stream Water Quality Index" at bounding box center [171, 88] width 85 height 8
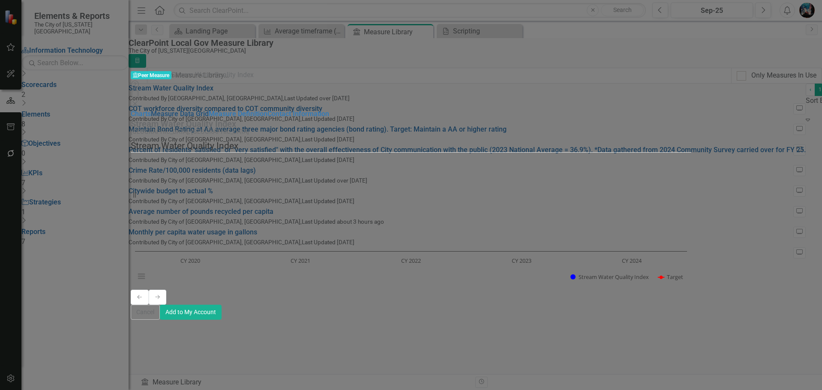
click at [151, 110] on link "Measure Data Grid" at bounding box center [180, 114] width 58 height 8
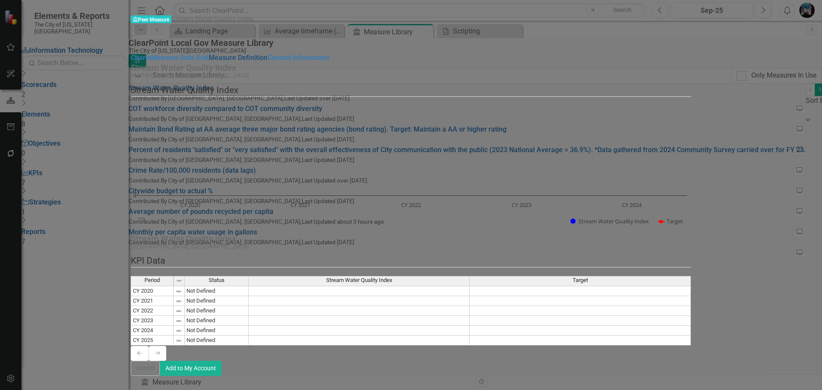
click at [209, 62] on link "Measure Definition" at bounding box center [238, 58] width 59 height 8
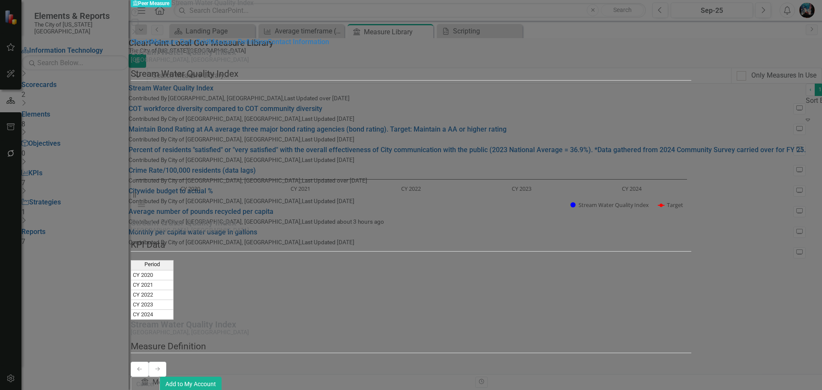
click at [139, 28] on icon "Close" at bounding box center [135, 31] width 9 height 7
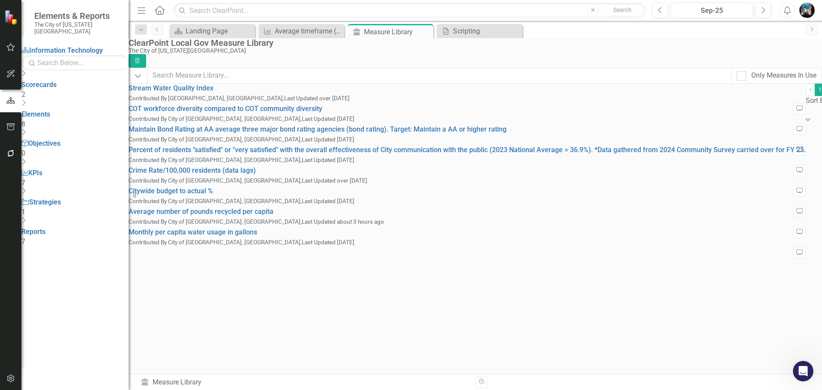
click at [26, 105] on icon "Dropdown" at bounding box center [23, 104] width 4 height 7
click at [39, 85] on div "Dropdown Scorecards 2" at bounding box center [74, 85] width 107 height 30
click at [26, 76] on icon at bounding box center [24, 74] width 3 height 6
click at [26, 78] on icon "Dropdown" at bounding box center [23, 74] width 4 height 7
click at [26, 105] on icon "Dropdown" at bounding box center [23, 104] width 4 height 7
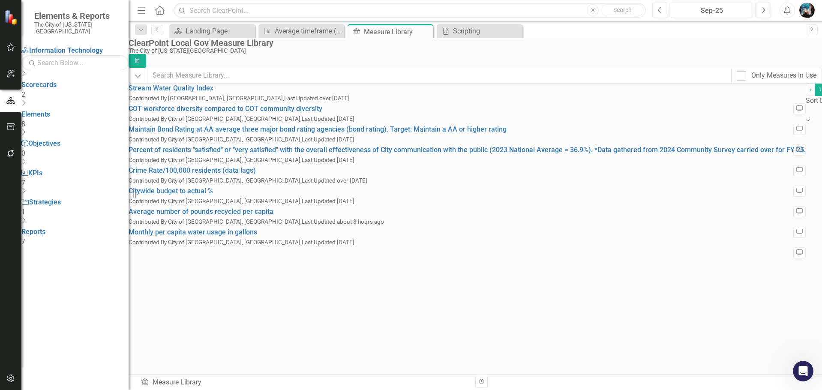
click at [39, 105] on div "Dropdown" at bounding box center [74, 105] width 107 height 10
click at [42, 139] on link "Reports" at bounding box center [33, 143] width 24 height 8
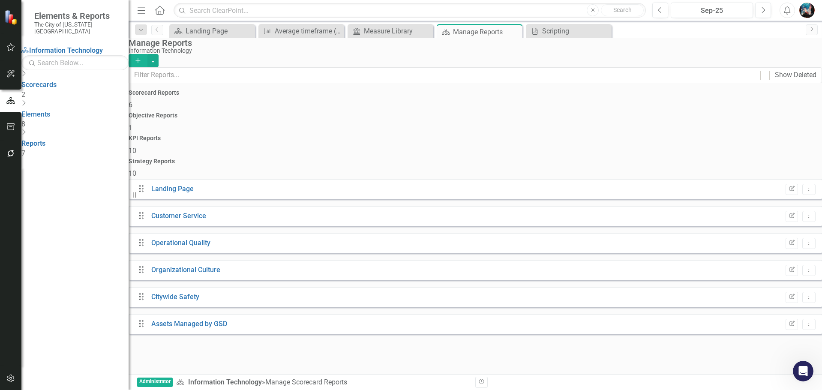
click at [26, 130] on icon "Dropdown" at bounding box center [23, 133] width 4 height 7
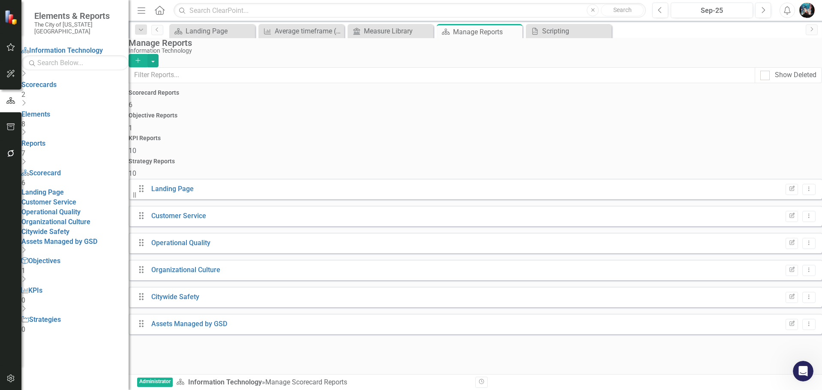
click at [26, 130] on icon "Dropdown" at bounding box center [23, 133] width 4 height 7
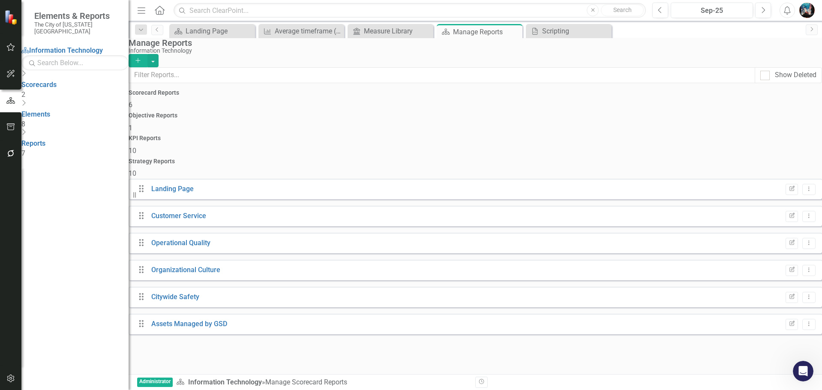
click at [26, 130] on icon "Dropdown" at bounding box center [23, 133] width 4 height 7
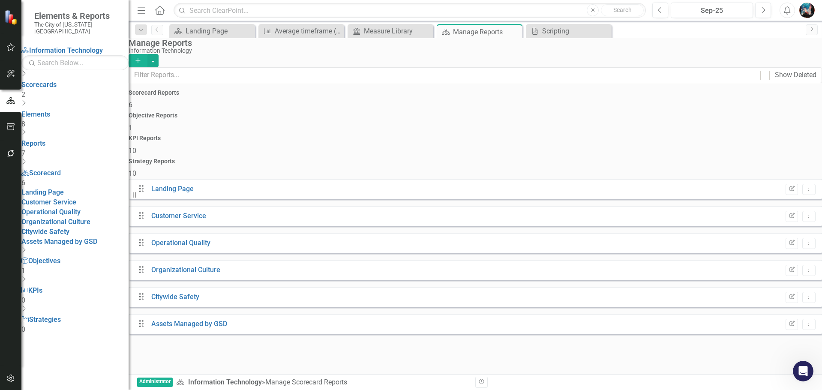
click at [26, 129] on icon at bounding box center [24, 132] width 3 height 6
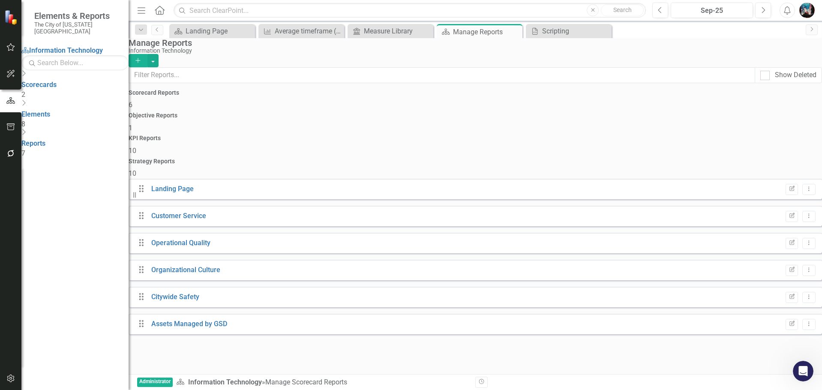
click at [26, 105] on icon at bounding box center [24, 103] width 3 height 6
click at [42, 169] on link "KPI KPIs" at bounding box center [31, 173] width 21 height 8
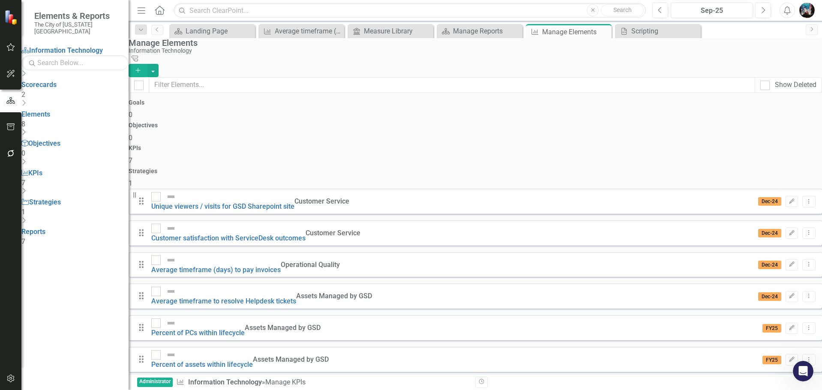
click at [45, 159] on div "Dropdown" at bounding box center [74, 164] width 107 height 10
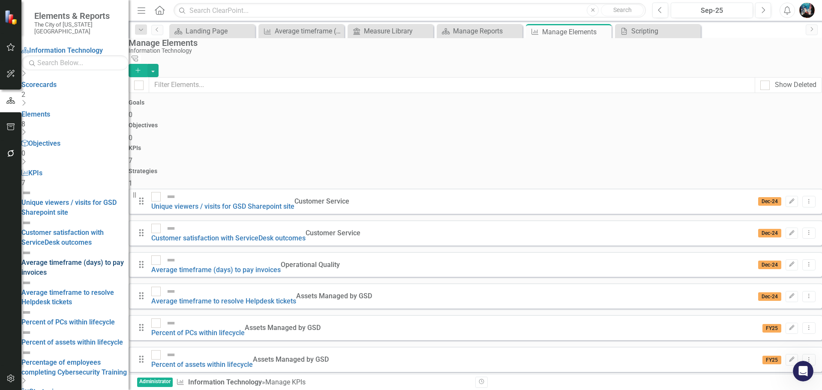
click at [75, 258] on div "Average timeframe (days) to pay invoices" at bounding box center [74, 268] width 107 height 20
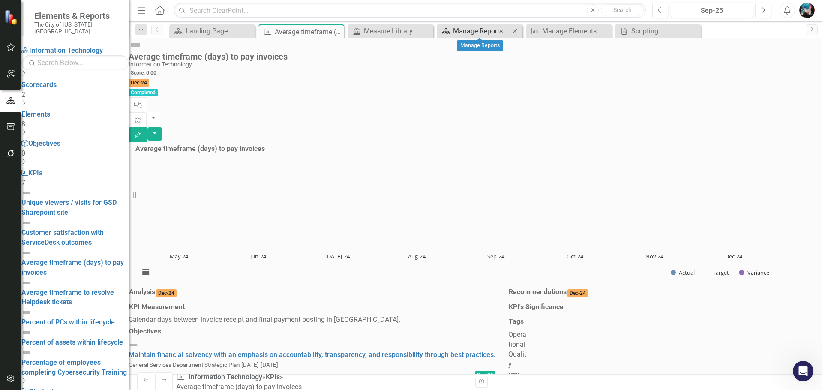
click at [496, 30] on div "Manage Reports" at bounding box center [481, 31] width 57 height 11
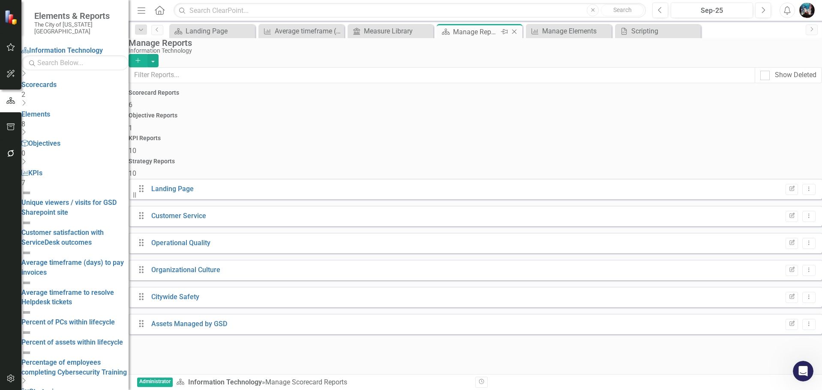
click at [514, 30] on icon "Close" at bounding box center [514, 31] width 9 height 7
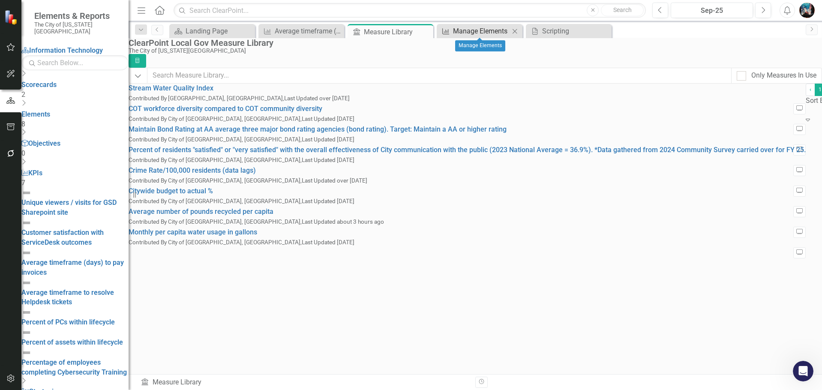
click at [485, 34] on div "Manage Elements" at bounding box center [481, 31] width 57 height 11
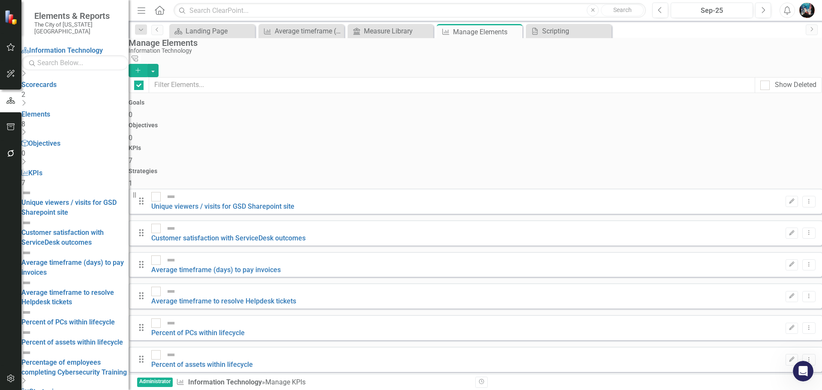
checkbox input "false"
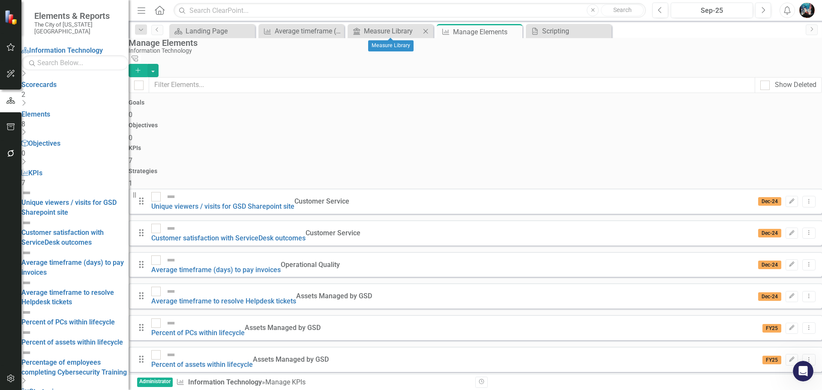
click at [424, 30] on icon "Close" at bounding box center [425, 31] width 9 height 7
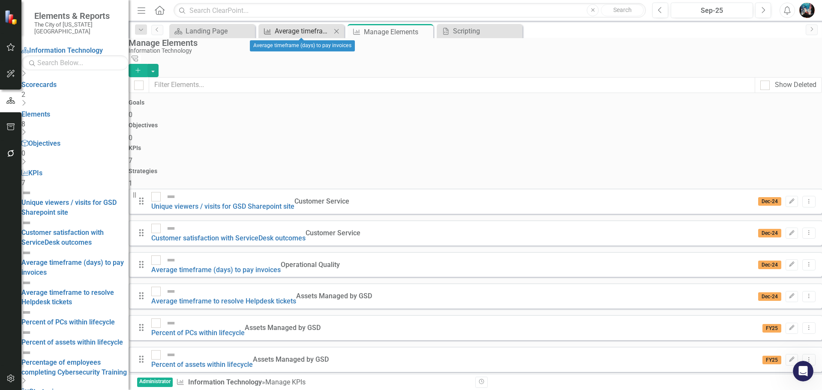
click at [302, 32] on div "Average timeframe (days) to pay invoices" at bounding box center [303, 31] width 57 height 11
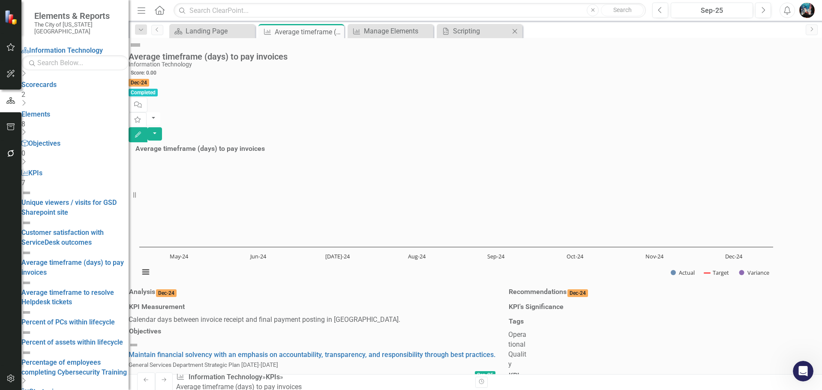
click at [463, 36] on div "Scripting Scripting Close" at bounding box center [480, 31] width 86 height 14
click at [468, 34] on div "Scripting" at bounding box center [481, 31] width 57 height 11
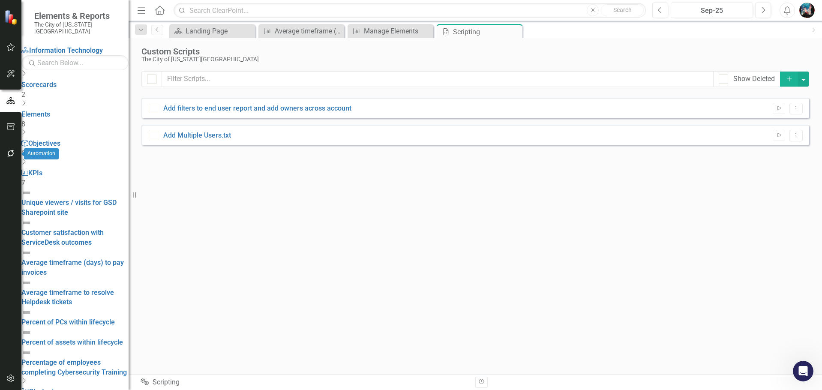
click at [6, 155] on button "button" at bounding box center [10, 154] width 19 height 18
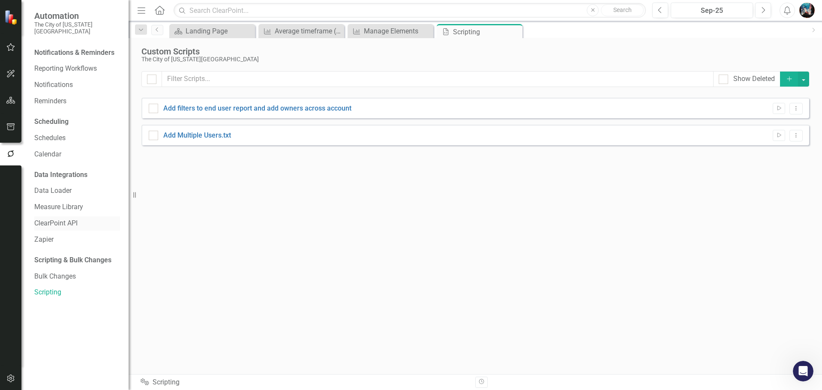
click at [65, 219] on link "ClearPoint API" at bounding box center [77, 224] width 86 height 10
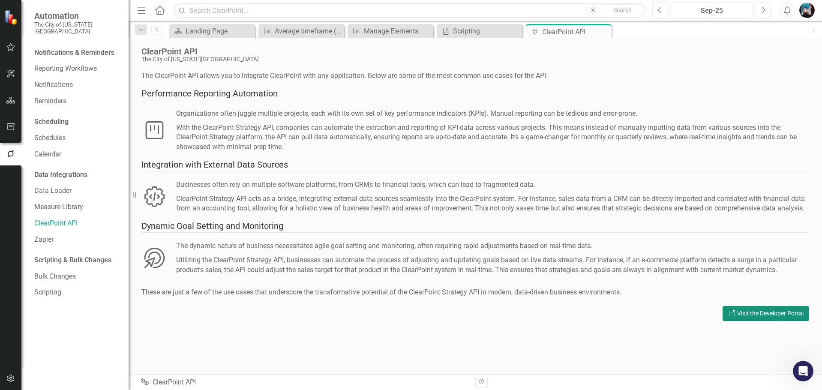
click at [753, 321] on link "Link Visit the Developer Portal" at bounding box center [766, 313] width 87 height 15
click at [317, 30] on div "Average timeframe (days) to pay invoices" at bounding box center [303, 31] width 57 height 11
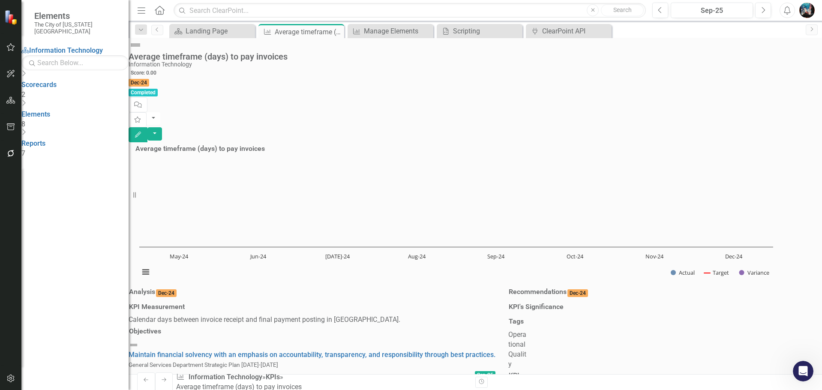
scroll to position [509, 0]
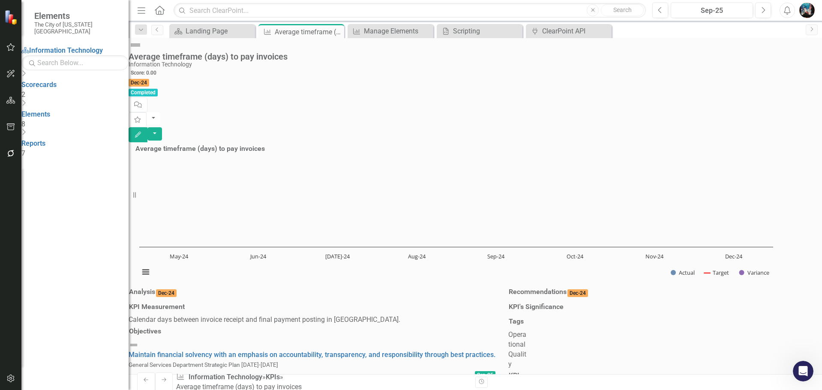
click at [147, 127] on button "Edit" at bounding box center [138, 134] width 19 height 15
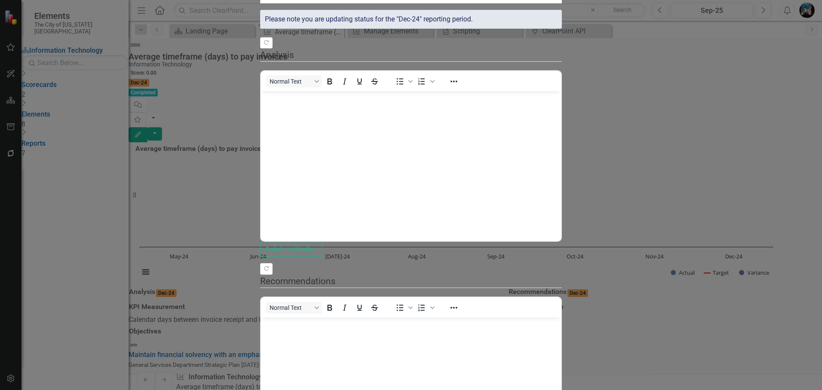
scroll to position [0, 0]
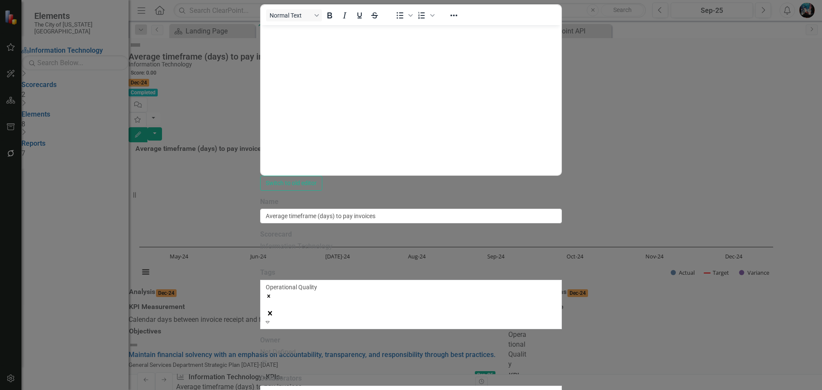
scroll to position [517, 0]
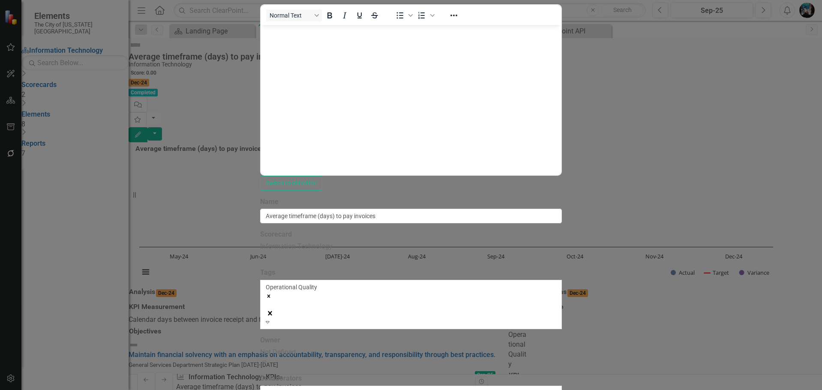
scroll to position [0, 0]
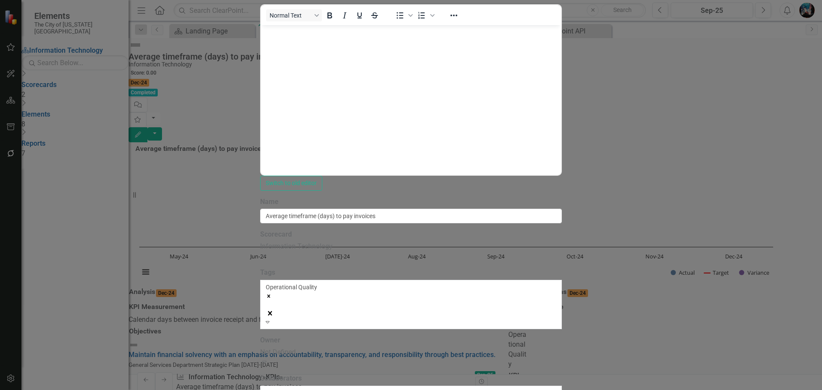
scroll to position [517, 0]
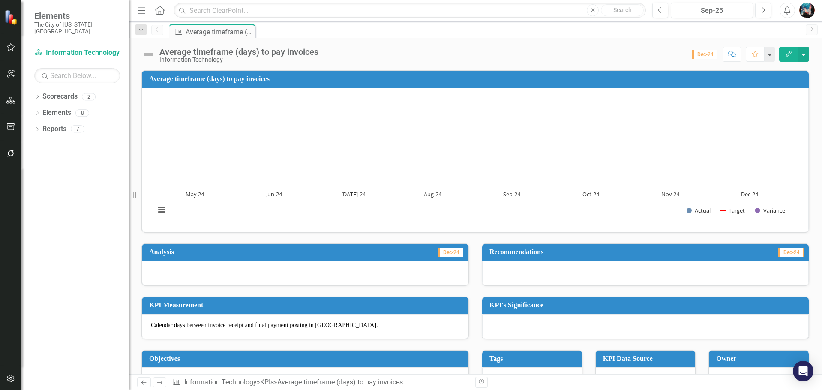
click at [785, 53] on button "Edit" at bounding box center [788, 54] width 19 height 15
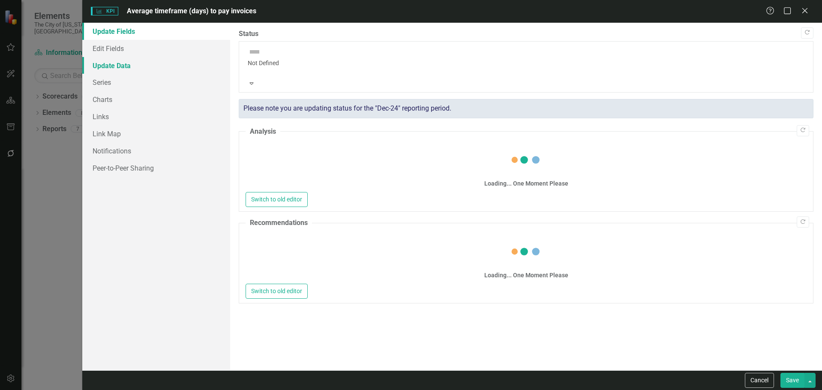
click at [120, 63] on link "Update Data" at bounding box center [156, 65] width 148 height 17
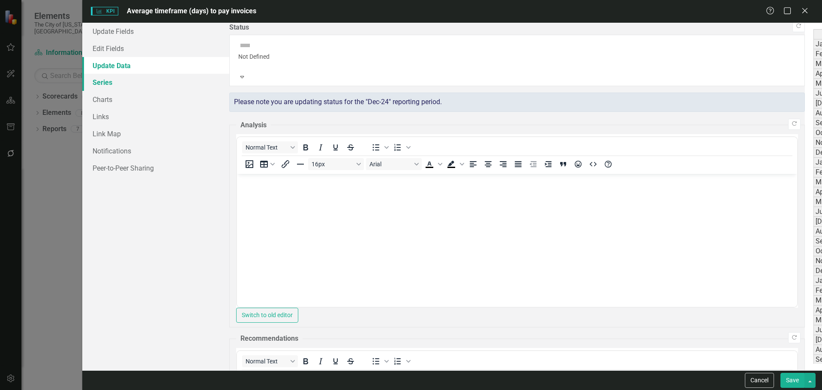
click at [124, 84] on link "Series" at bounding box center [155, 82] width 147 height 17
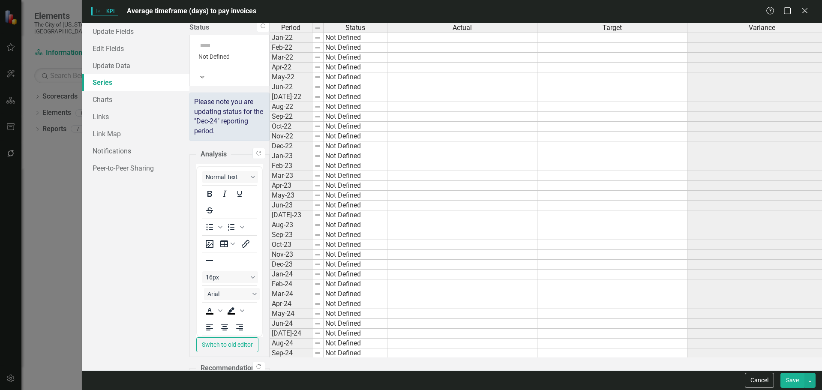
checkbox input "false"
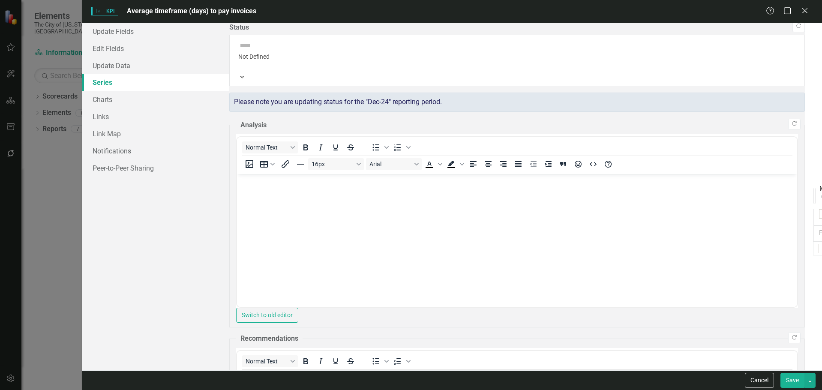
click at [764, 108] on link "Edit Edit Measure Series" at bounding box center [757, 109] width 97 height 16
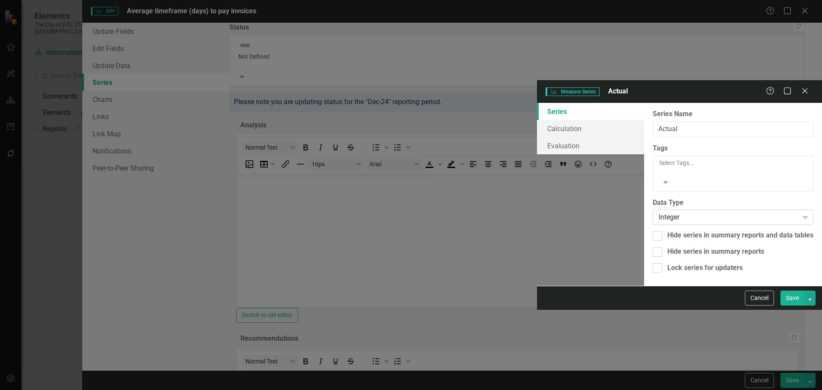
click at [659, 213] on div "Integer" at bounding box center [729, 218] width 140 height 10
click at [644, 286] on div "From this page, you can edit the name, type, and visibility options of your ser…" at bounding box center [733, 194] width 178 height 183
click at [659, 213] on div "Integer" at bounding box center [729, 218] width 140 height 10
drag, startPoint x: 545, startPoint y: 294, endPoint x: 538, endPoint y: 292, distance: 7.0
click at [644, 286] on div "From this page, you can edit the name, type, and visibility options of your ser…" at bounding box center [733, 194] width 178 height 183
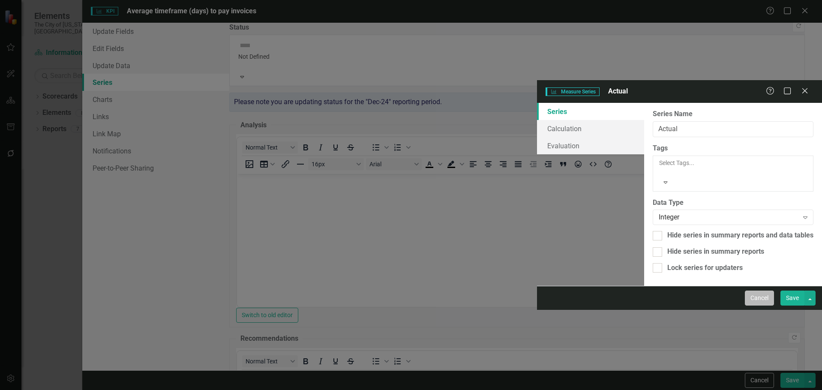
click at [754, 306] on button "Cancel" at bounding box center [759, 298] width 29 height 15
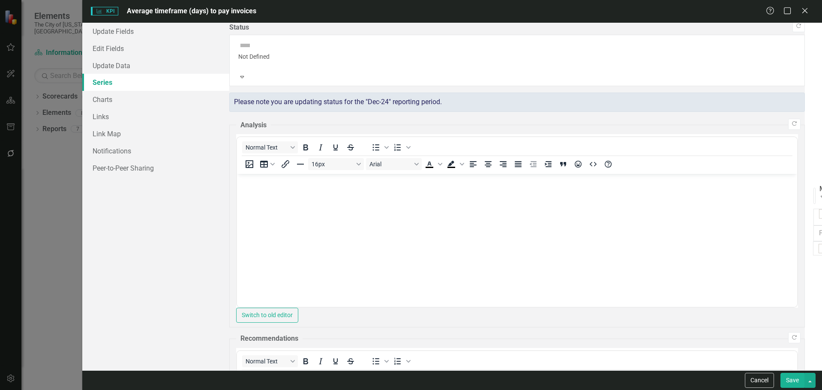
click at [769, 133] on link "Edit Edit Measure Series" at bounding box center [757, 136] width 97 height 16
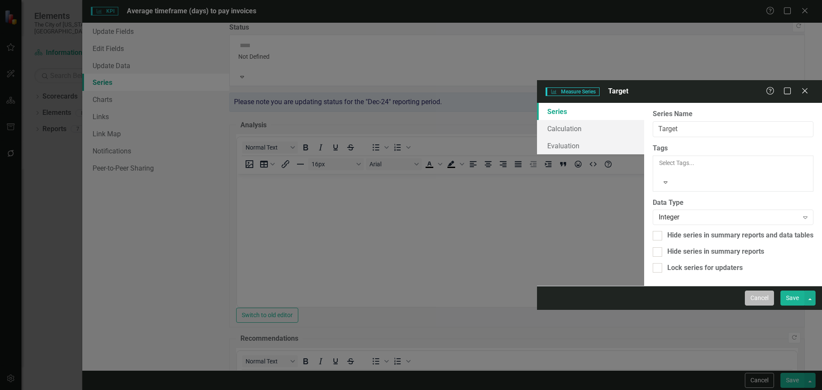
click at [763, 306] on button "Cancel" at bounding box center [759, 298] width 29 height 15
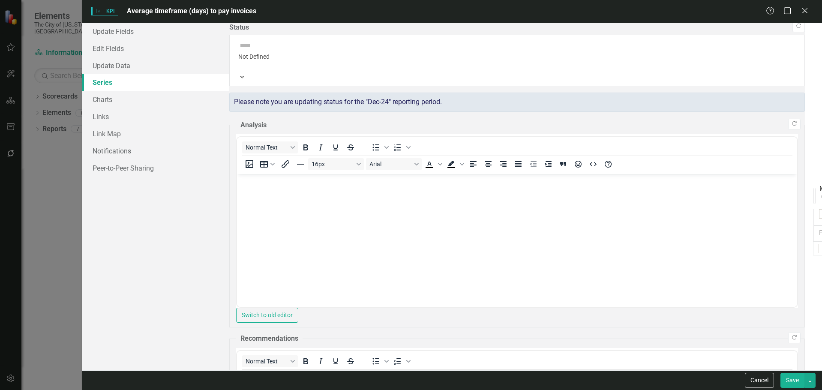
click at [770, 162] on link "Edit Edit Measure Series" at bounding box center [757, 163] width 97 height 16
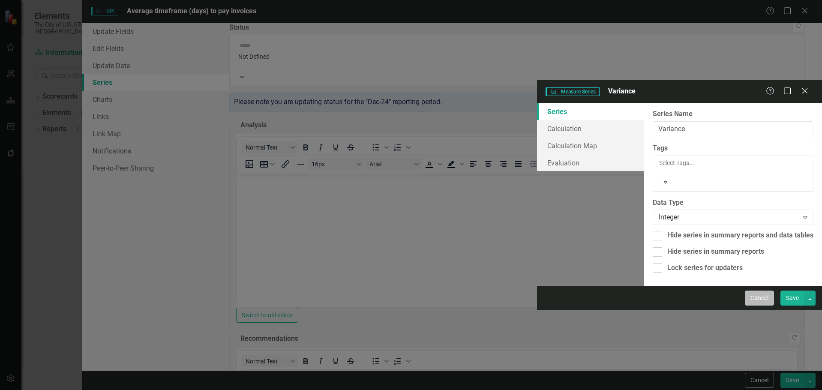
click at [759, 306] on button "Cancel" at bounding box center [759, 298] width 29 height 15
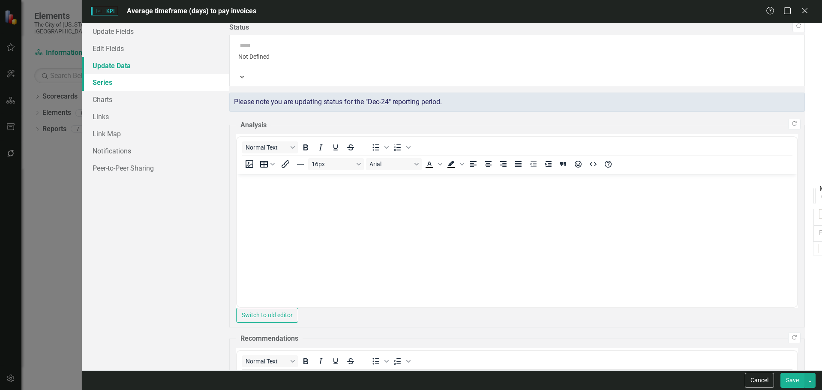
click at [143, 71] on link "Update Data" at bounding box center [155, 65] width 147 height 17
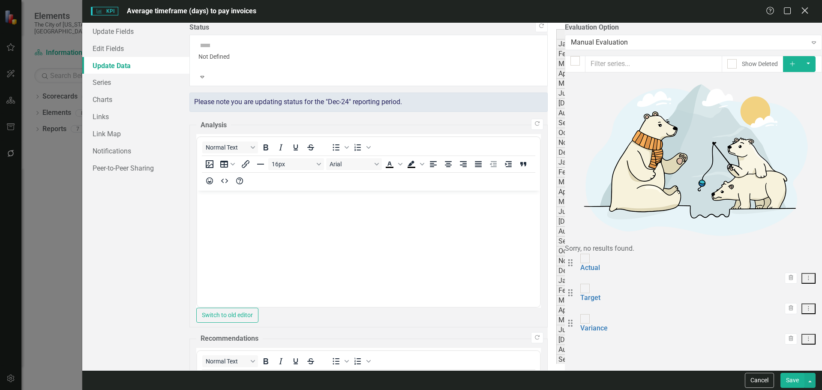
click at [803, 13] on icon "Close" at bounding box center [805, 10] width 11 height 8
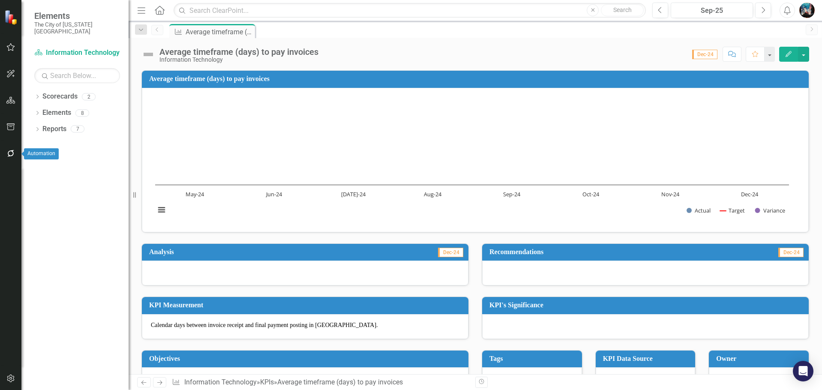
click at [10, 158] on button "button" at bounding box center [10, 154] width 19 height 18
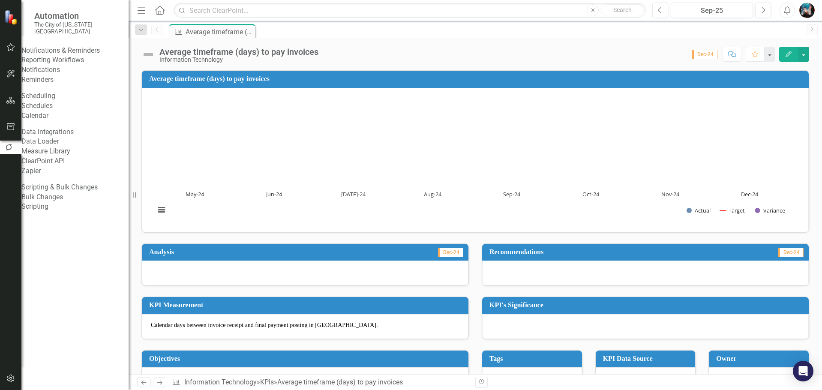
click at [81, 156] on link "Measure Library" at bounding box center [74, 152] width 107 height 10
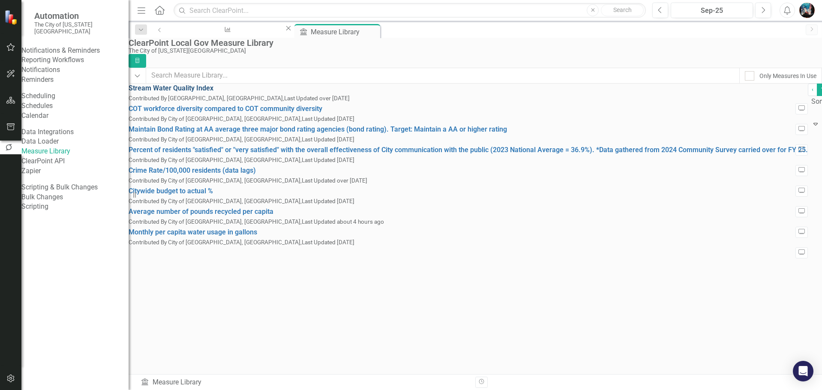
click at [214, 92] on link "Stream Water Quality Index" at bounding box center [171, 88] width 85 height 8
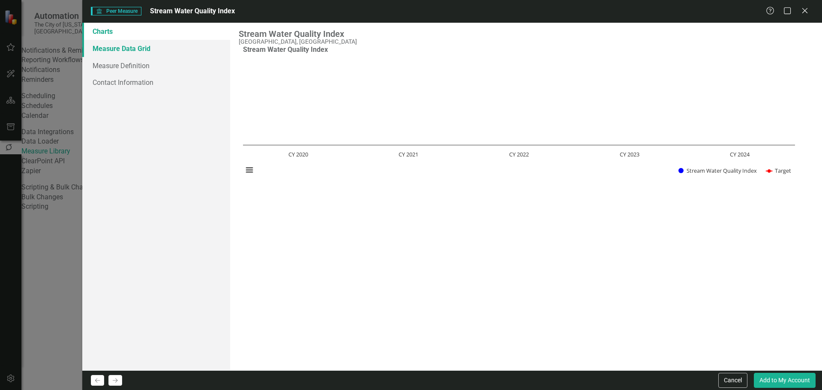
click at [150, 52] on link "Measure Data Grid" at bounding box center [156, 48] width 148 height 17
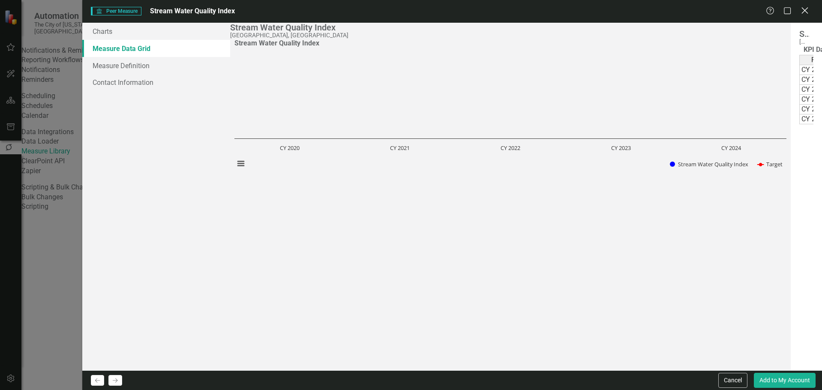
click at [805, 8] on icon "Close" at bounding box center [805, 10] width 11 height 8
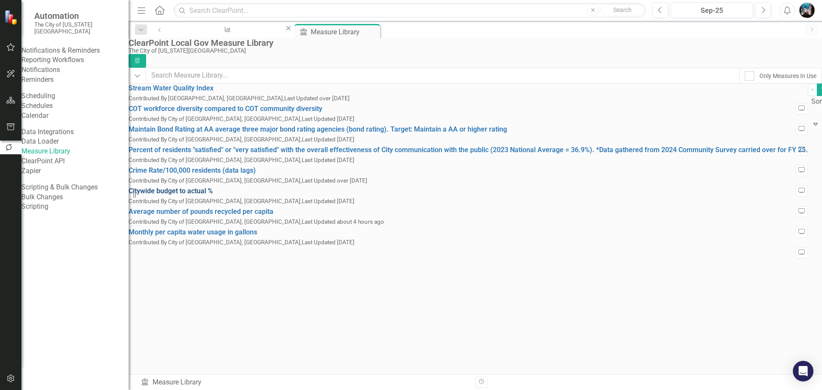
click at [191, 195] on link "Citywide budget to actual %" at bounding box center [171, 191] width 84 height 8
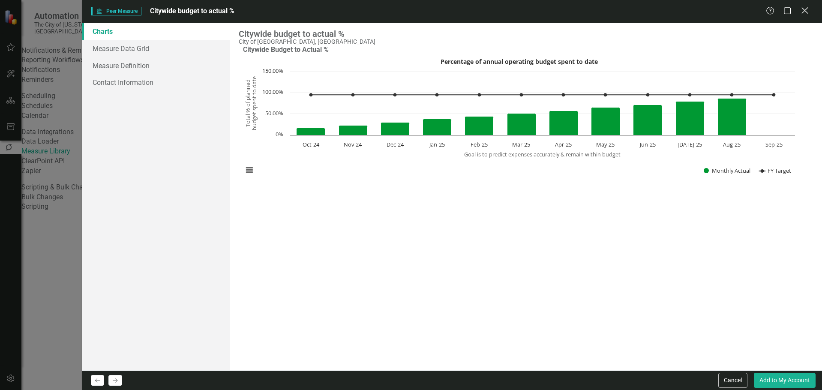
click at [805, 14] on icon "Close" at bounding box center [805, 10] width 11 height 8
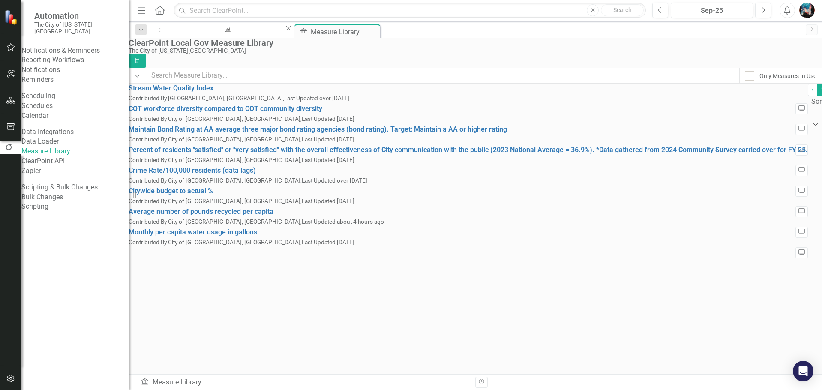
click at [65, 176] on link "Zapier" at bounding box center [74, 171] width 107 height 10
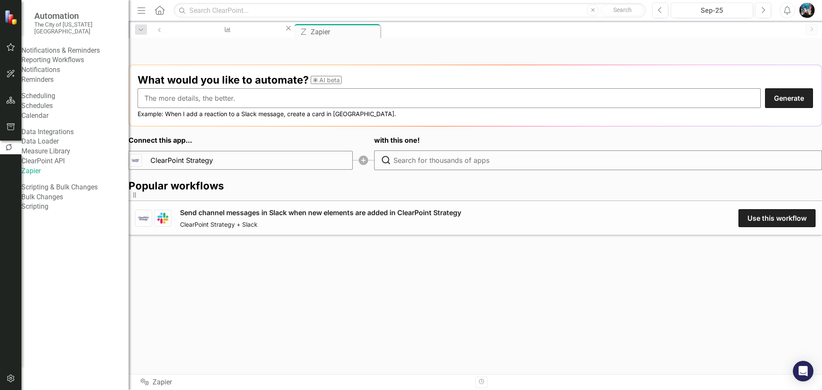
click at [66, 147] on link "Data Loader" at bounding box center [74, 142] width 107 height 10
